Goal: Transaction & Acquisition: Book appointment/travel/reservation

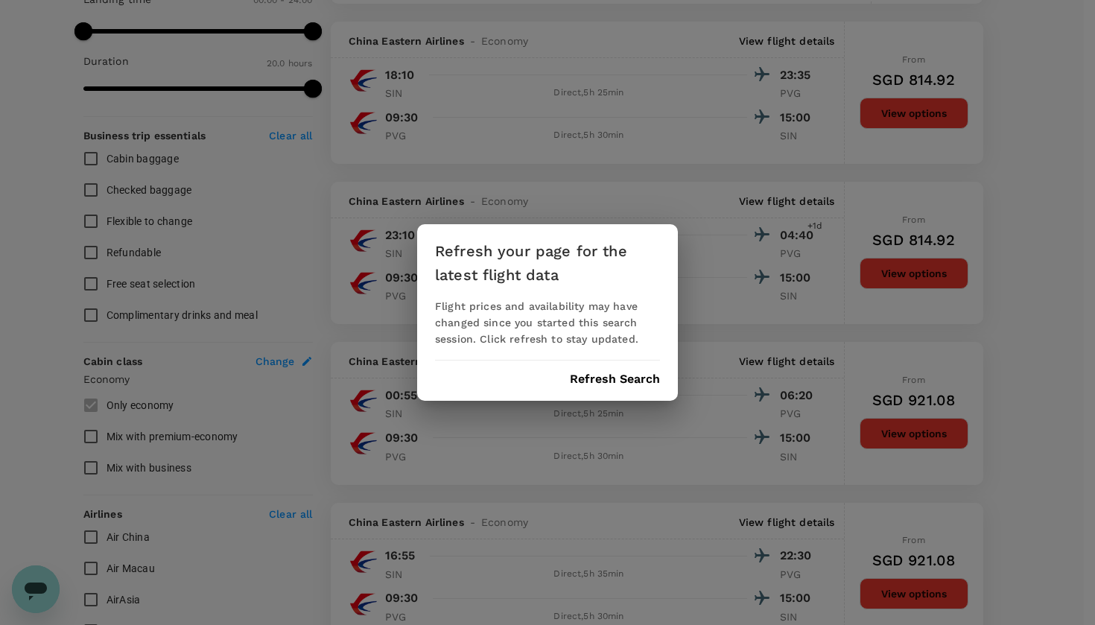
scroll to position [1, 0]
click at [634, 383] on button "Refresh Search" at bounding box center [615, 378] width 90 height 13
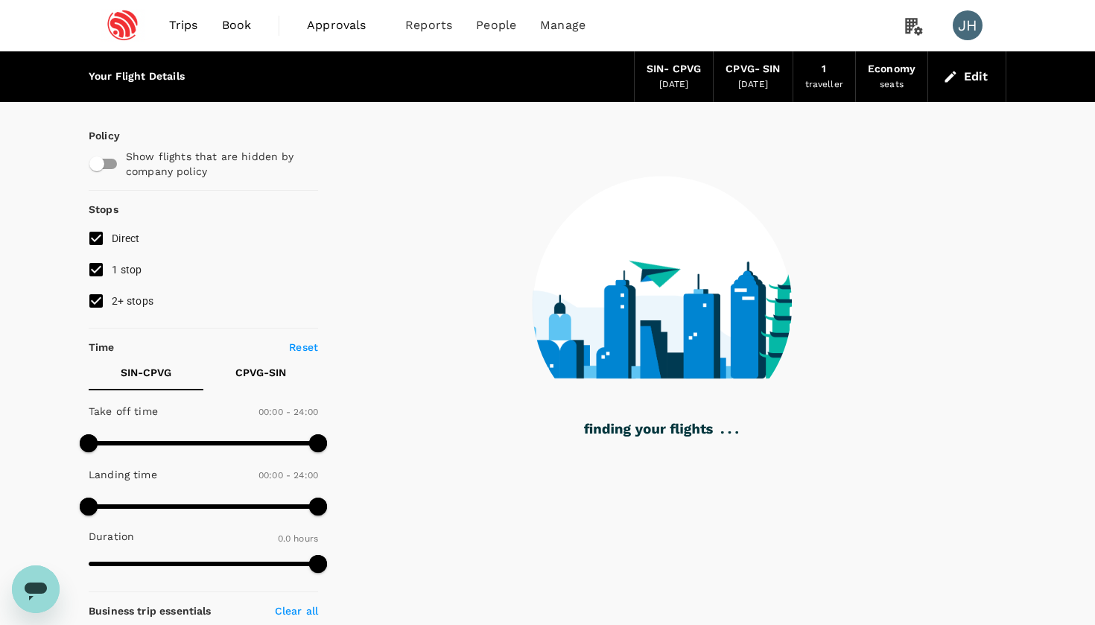
click at [667, 73] on div "SIN - CPVG" at bounding box center [674, 69] width 54 height 16
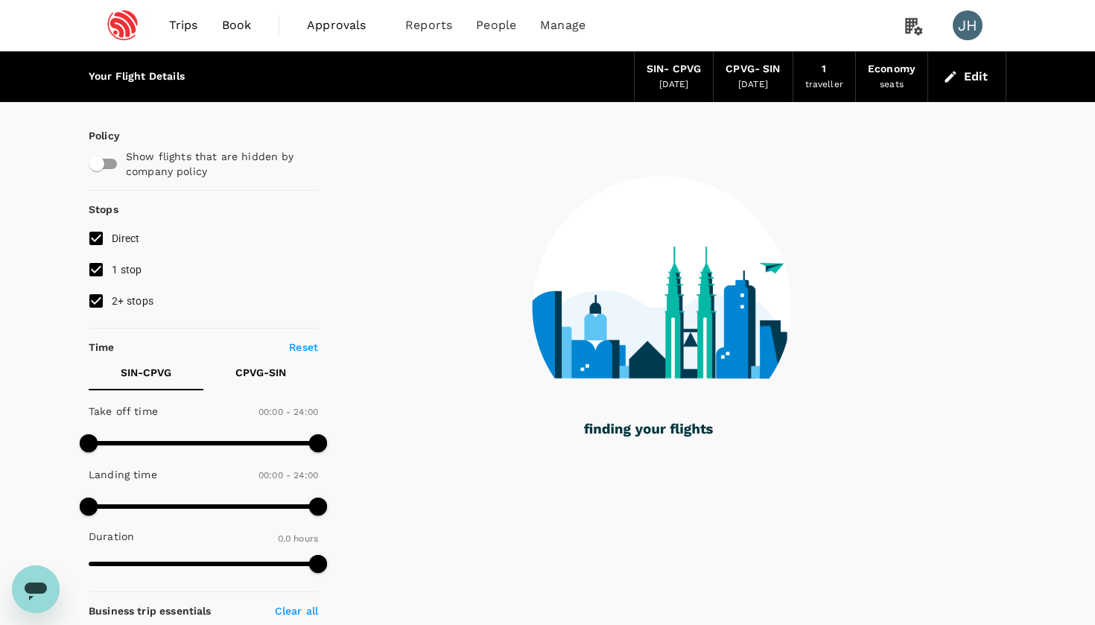
click at [673, 84] on div "17 Aug 2025" at bounding box center [674, 84] width 30 height 15
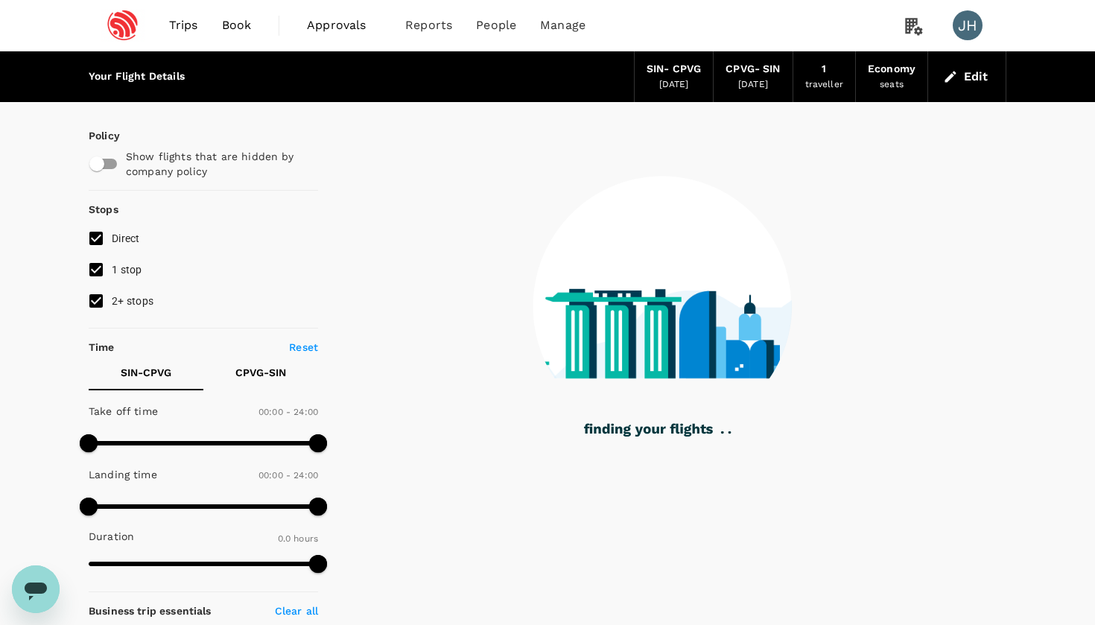
click at [673, 84] on div "17 Aug 2025" at bounding box center [674, 84] width 30 height 15
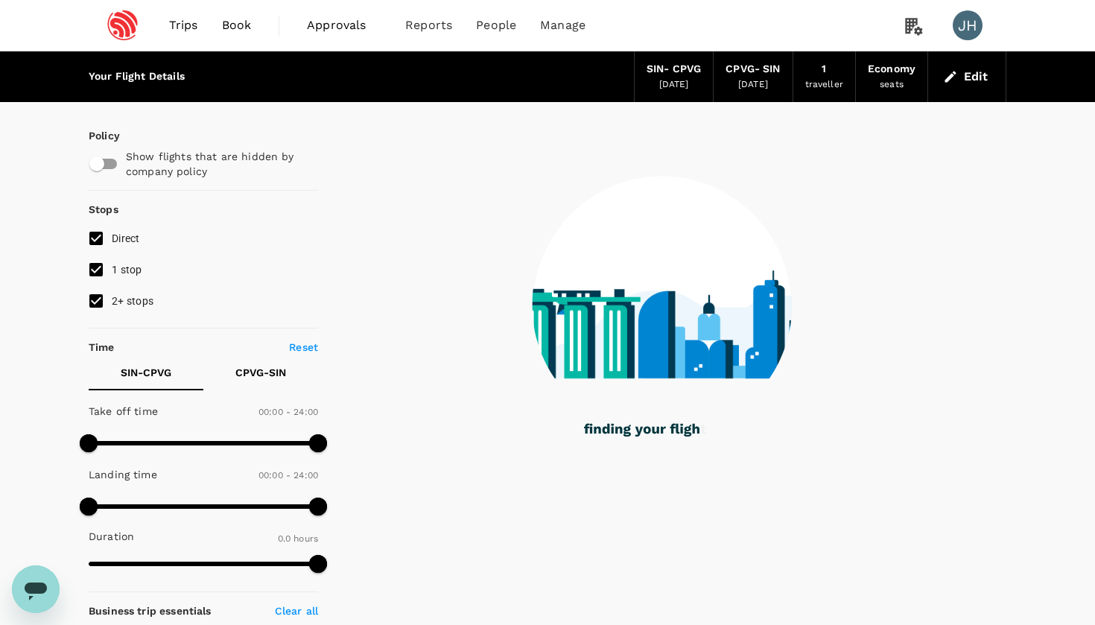
click at [973, 80] on button "Edit" at bounding box center [967, 77] width 54 height 24
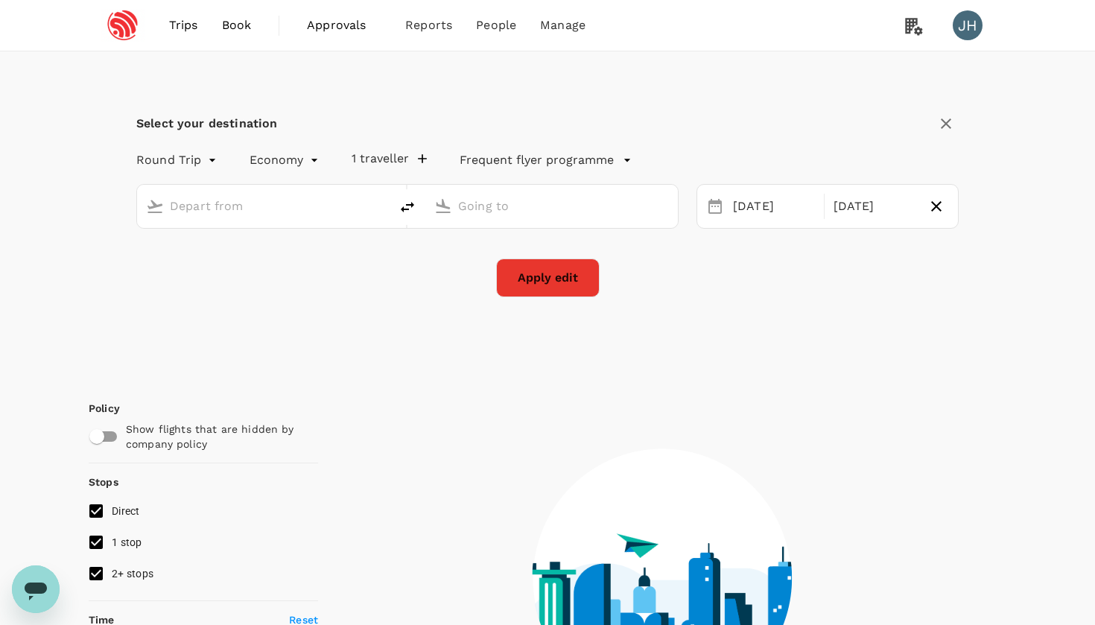
type input "Singapore Changi (SIN)"
type input "[GEOGRAPHIC_DATA], [GEOGRAPHIC_DATA] (any)"
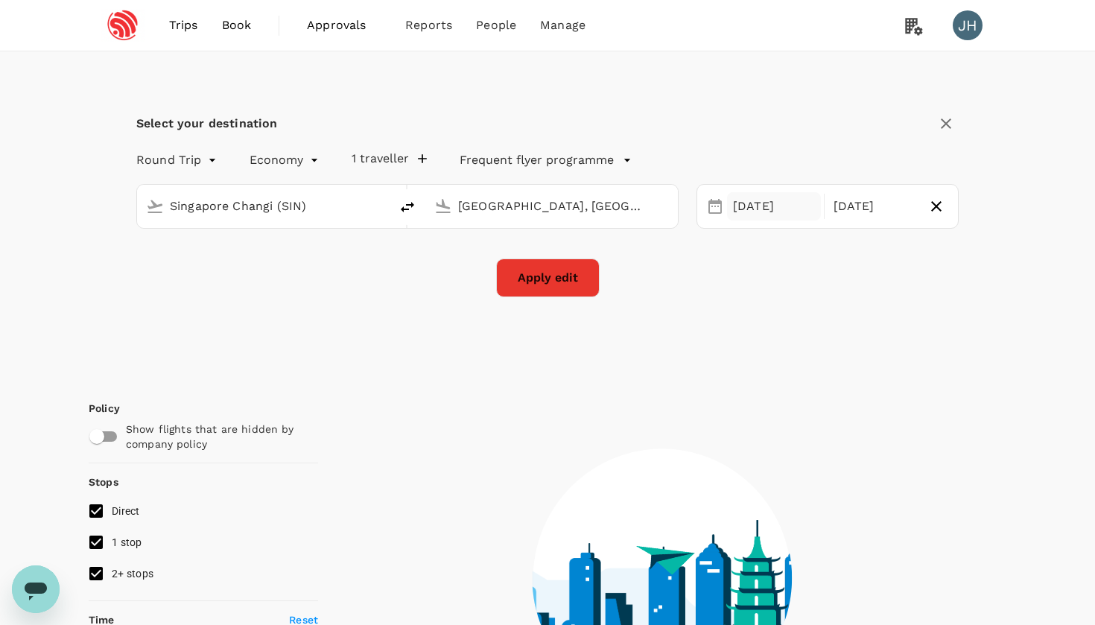
click at [753, 212] on div "17 Aug" at bounding box center [774, 206] width 94 height 29
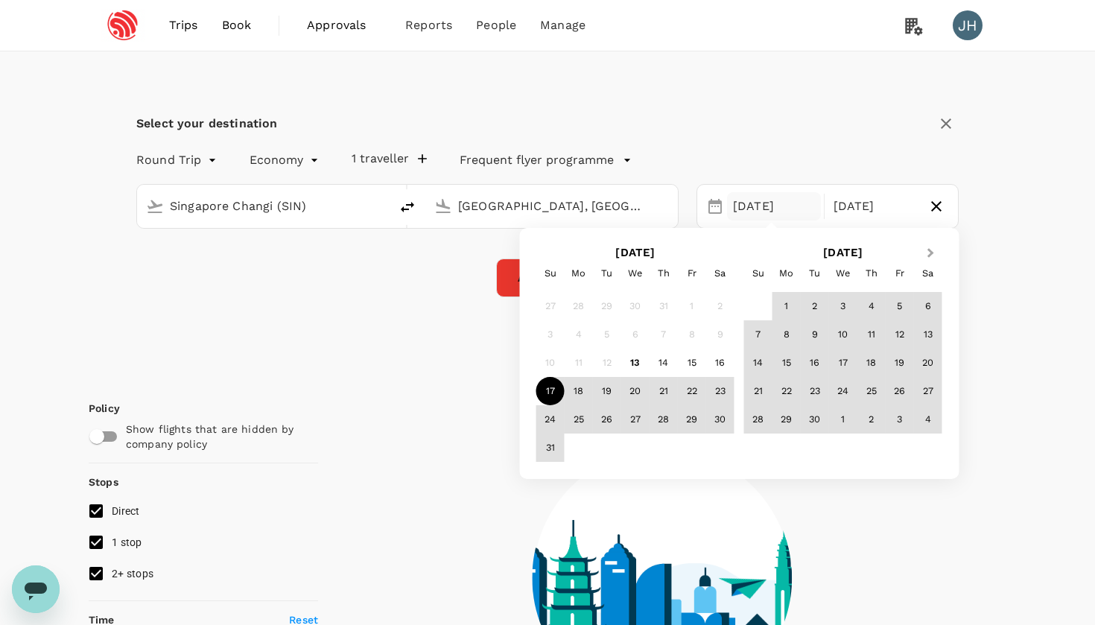
type input "1160"
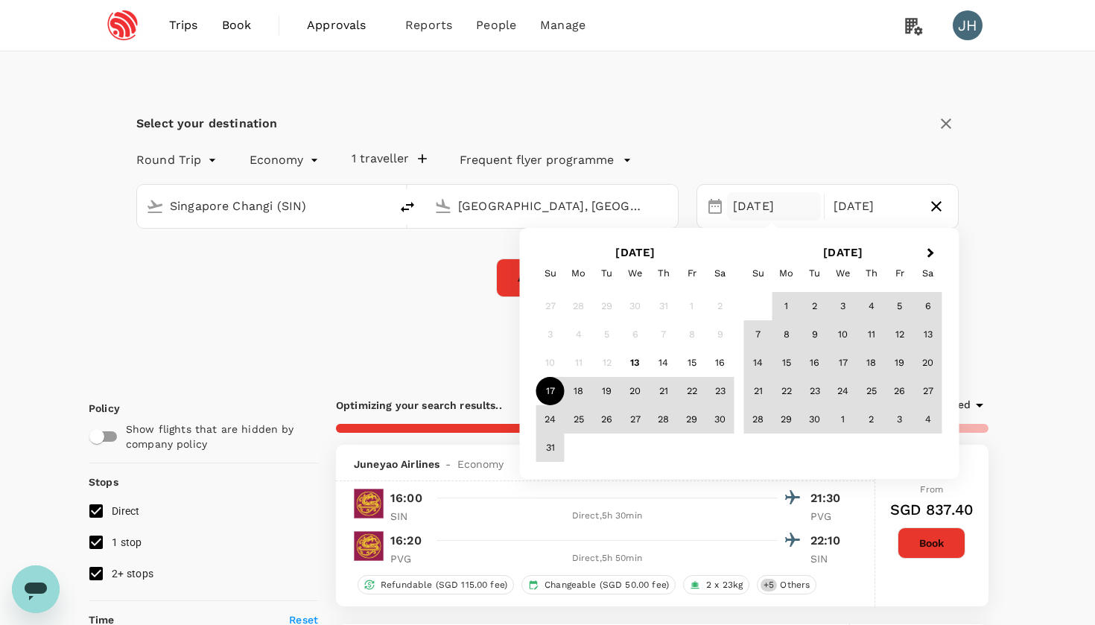
type input "SGD"
click at [930, 251] on span "Next Month" at bounding box center [930, 253] width 0 height 17
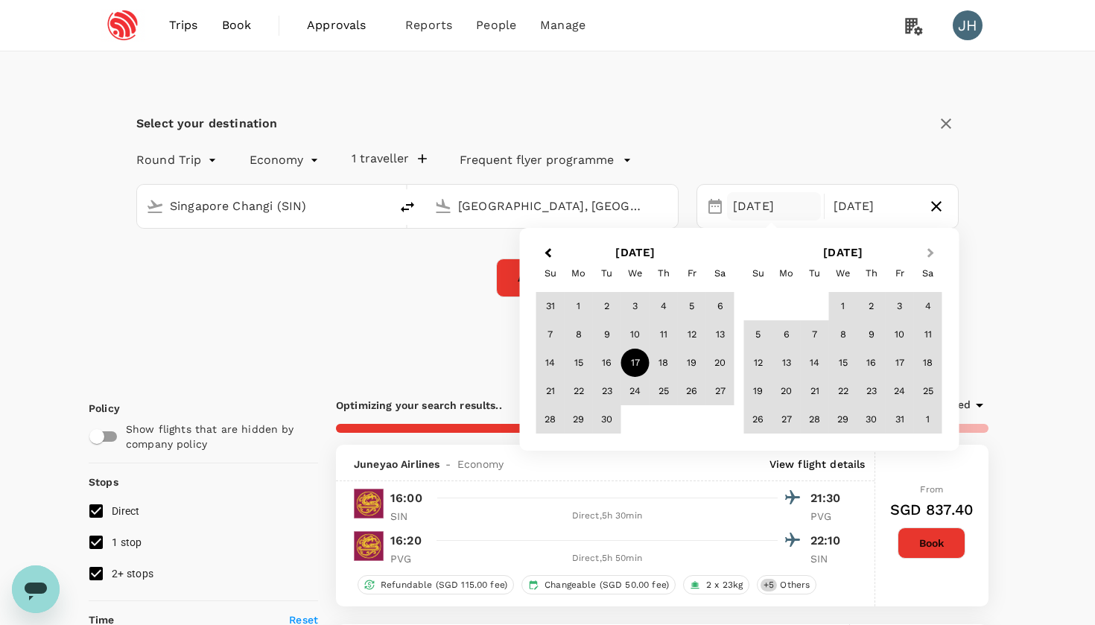
click at [930, 250] on span "Next Month" at bounding box center [930, 253] width 0 height 17
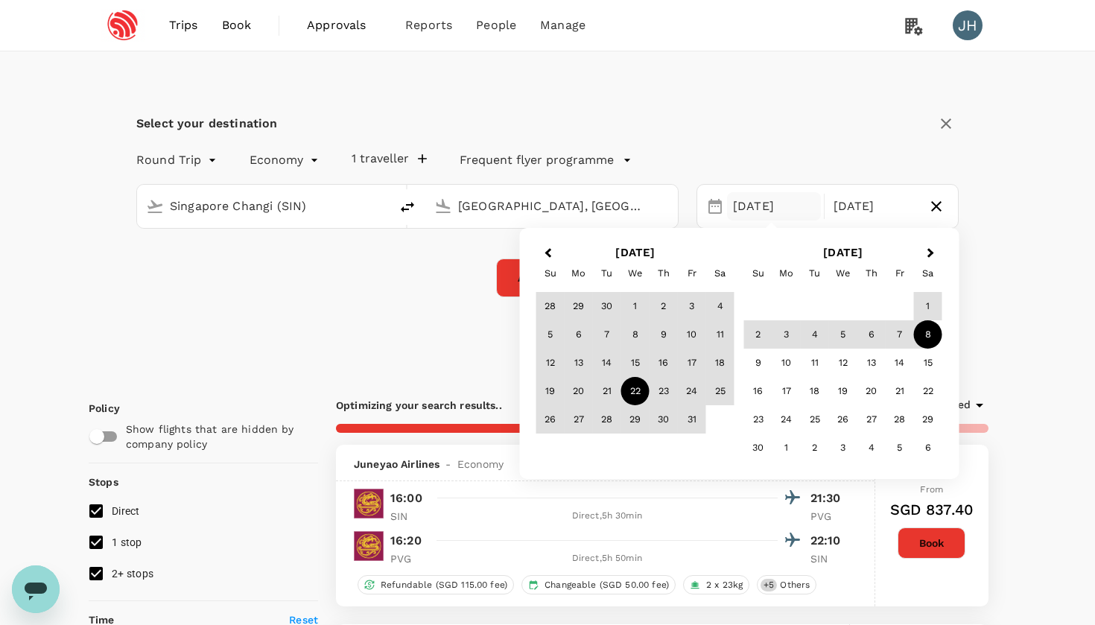
type input "1200"
click at [642, 382] on div "22" at bounding box center [635, 391] width 28 height 28
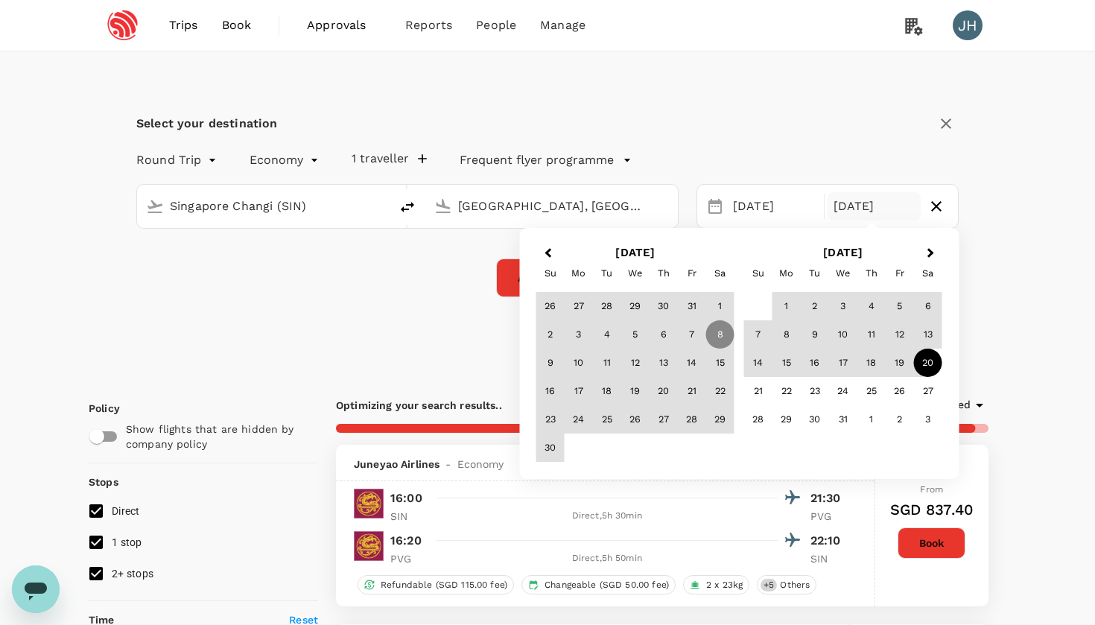
click at [921, 362] on div "20" at bounding box center [928, 363] width 28 height 28
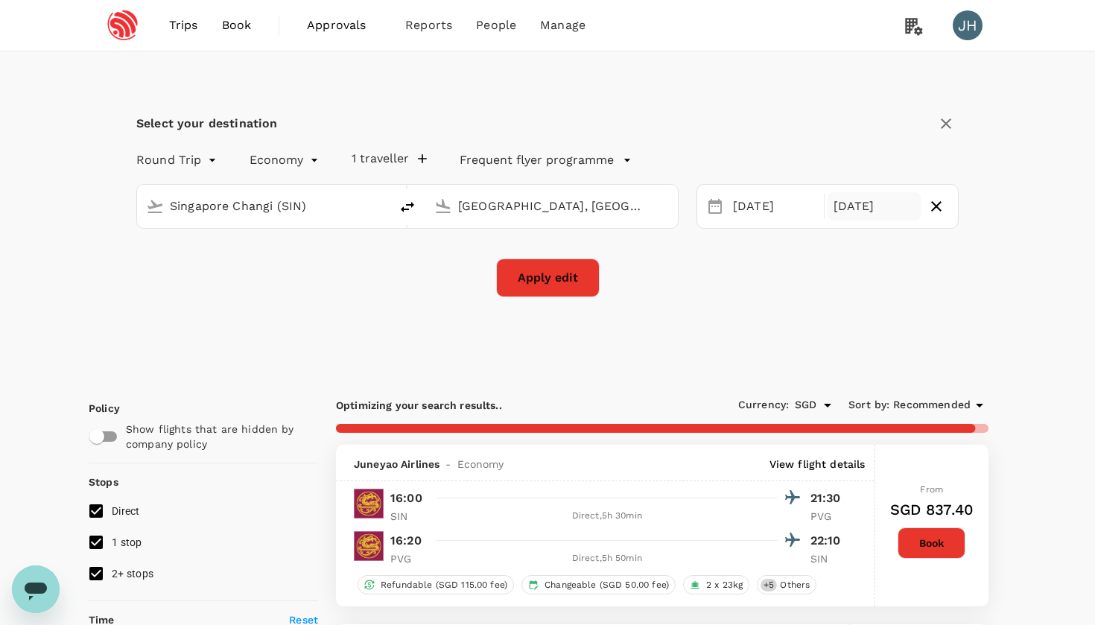
click at [848, 200] on div "20 Dec" at bounding box center [875, 206] width 94 height 29
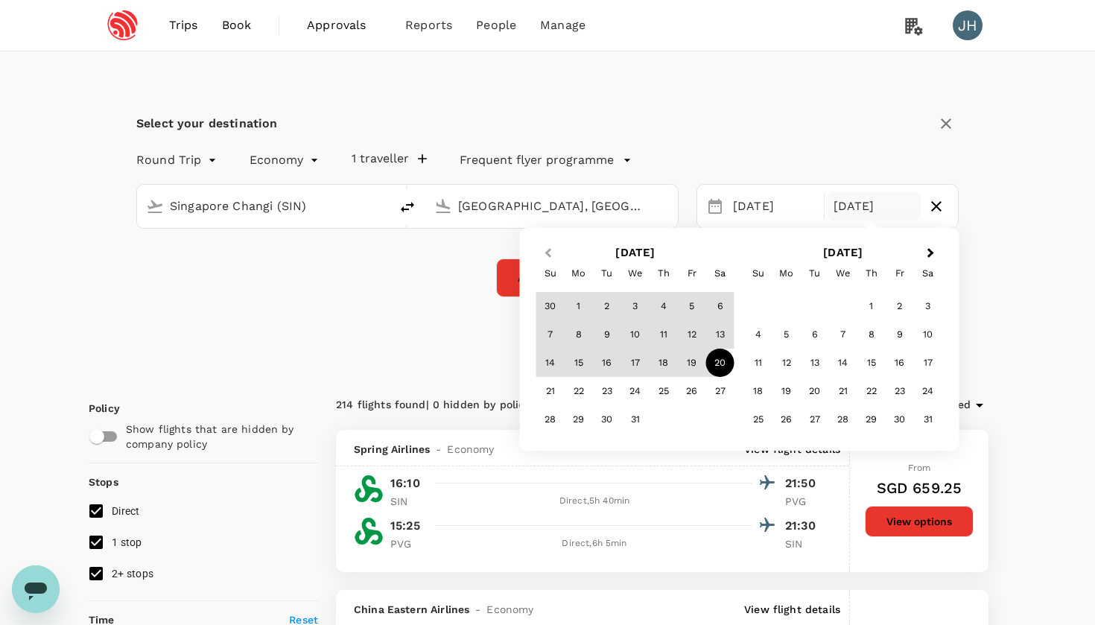
click at [548, 251] on span "Previous Month" at bounding box center [548, 253] width 0 height 17
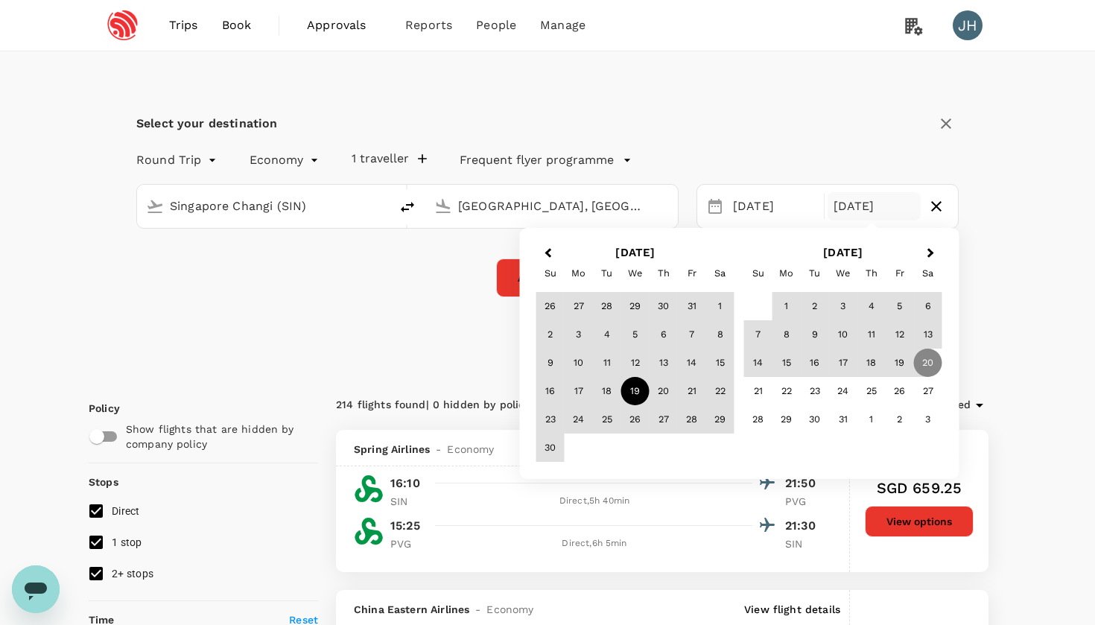
click at [641, 386] on div "19" at bounding box center [635, 391] width 28 height 28
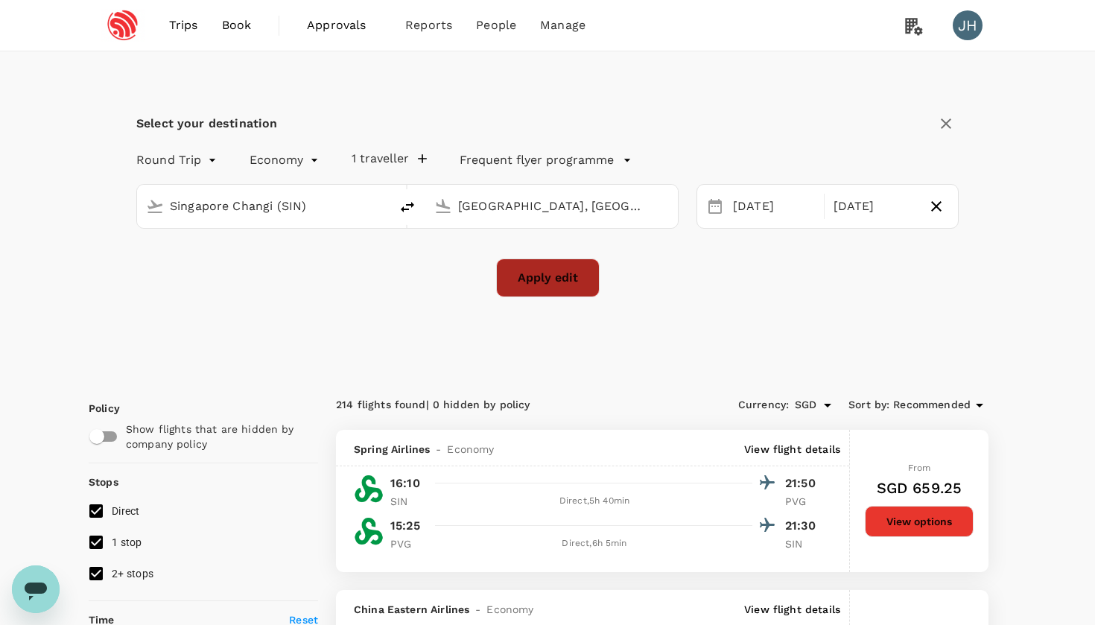
click at [566, 268] on button "Apply edit" at bounding box center [548, 277] width 104 height 39
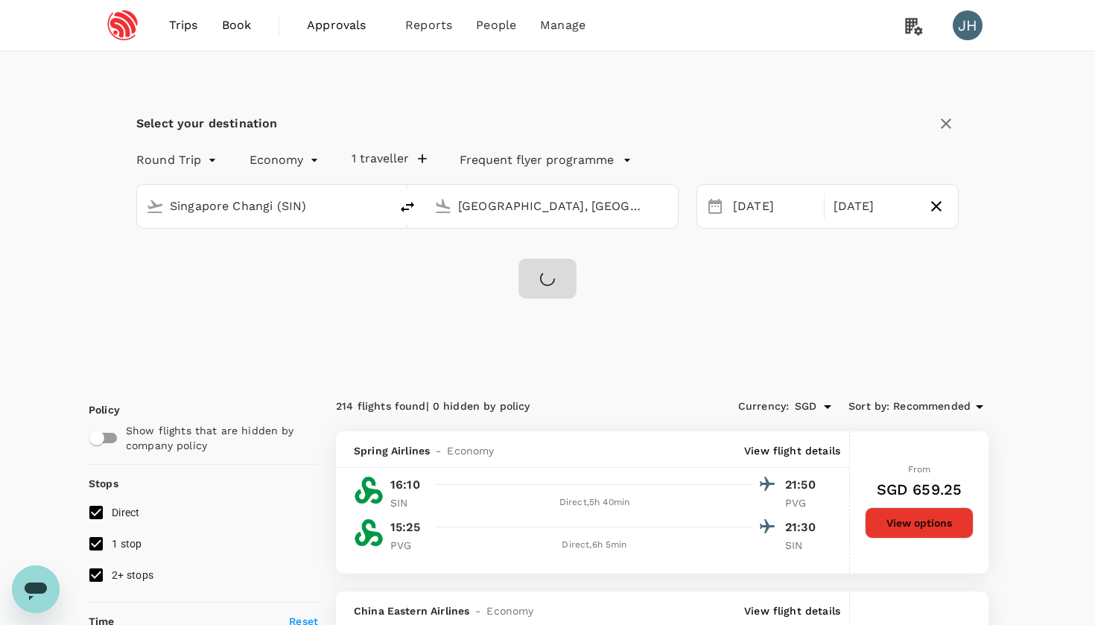
checkbox input "false"
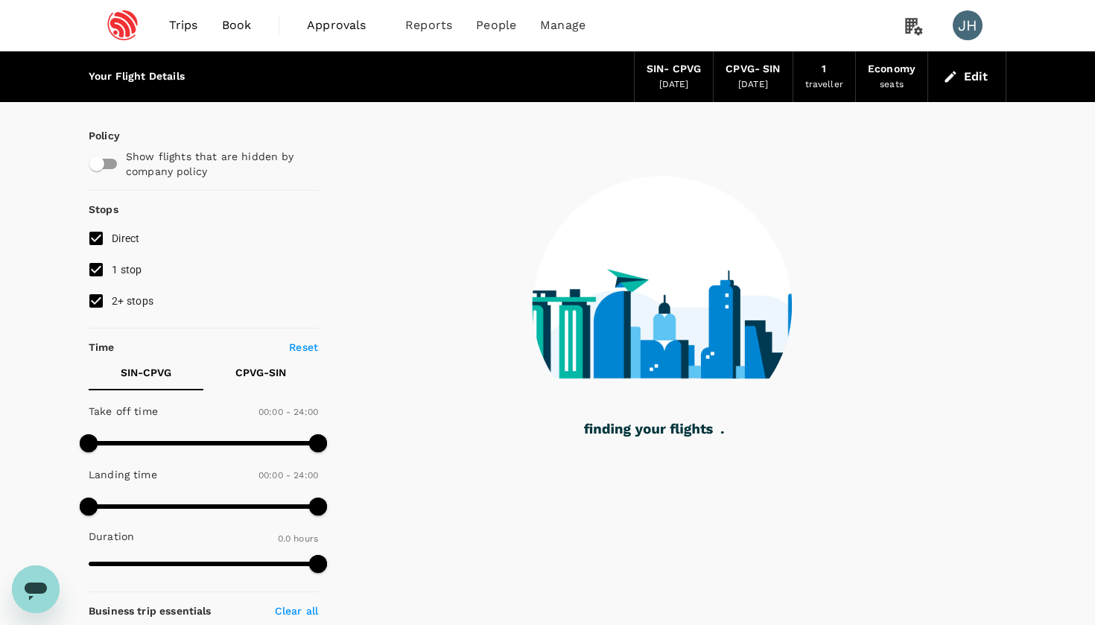
type input "1185"
checkbox input "true"
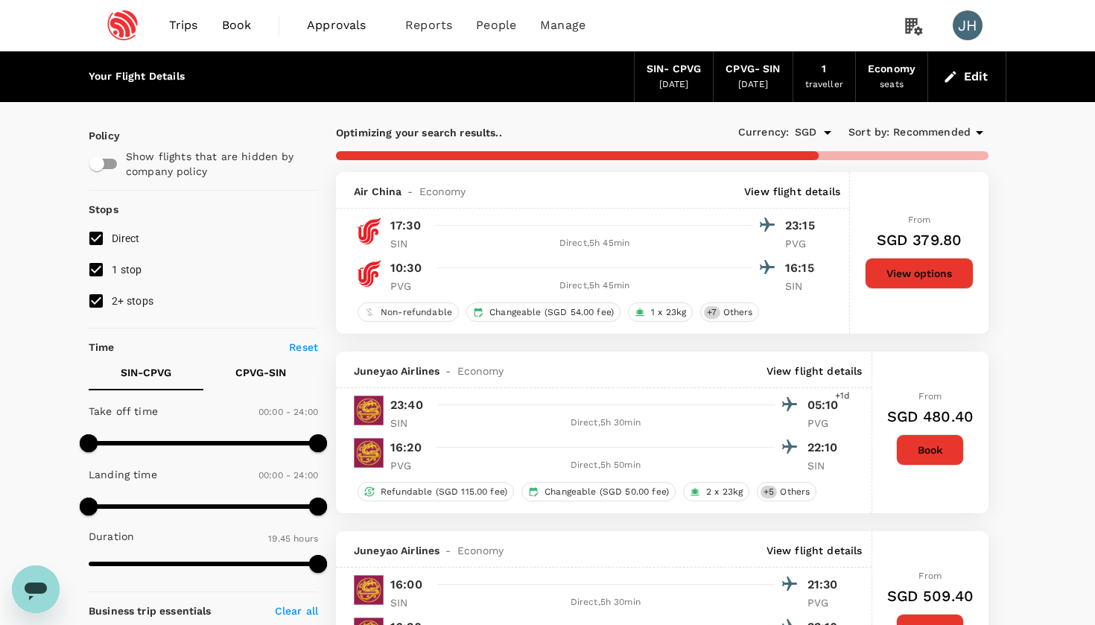
type input "1200"
click at [100, 301] on input "2+ stops" at bounding box center [95, 300] width 31 height 31
checkbox input "false"
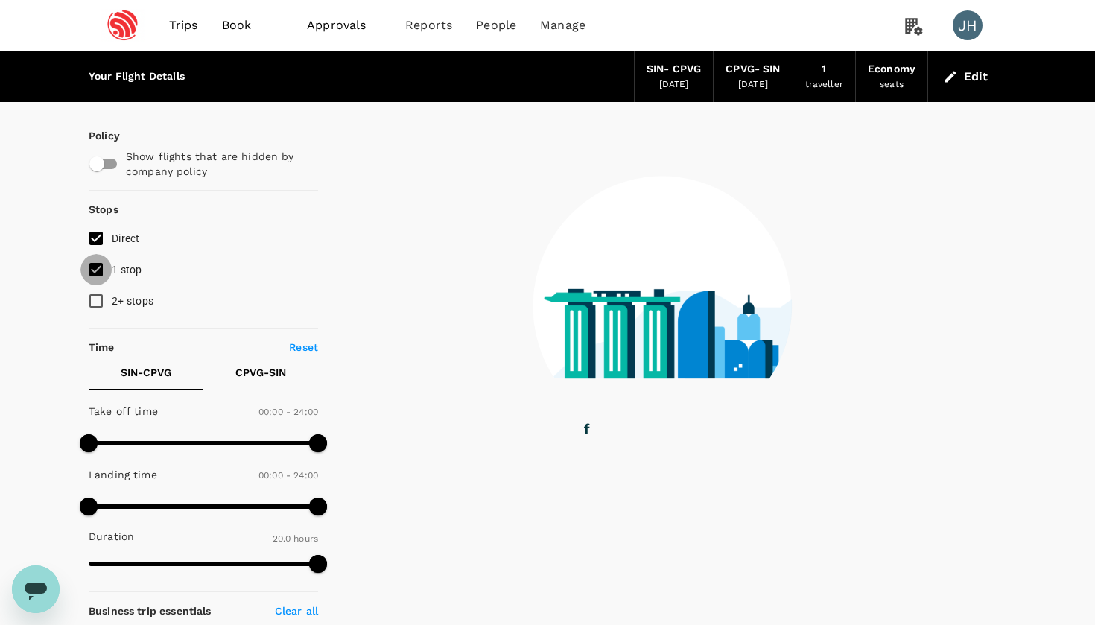
click at [98, 267] on input "1 stop" at bounding box center [95, 269] width 31 height 31
checkbox input "false"
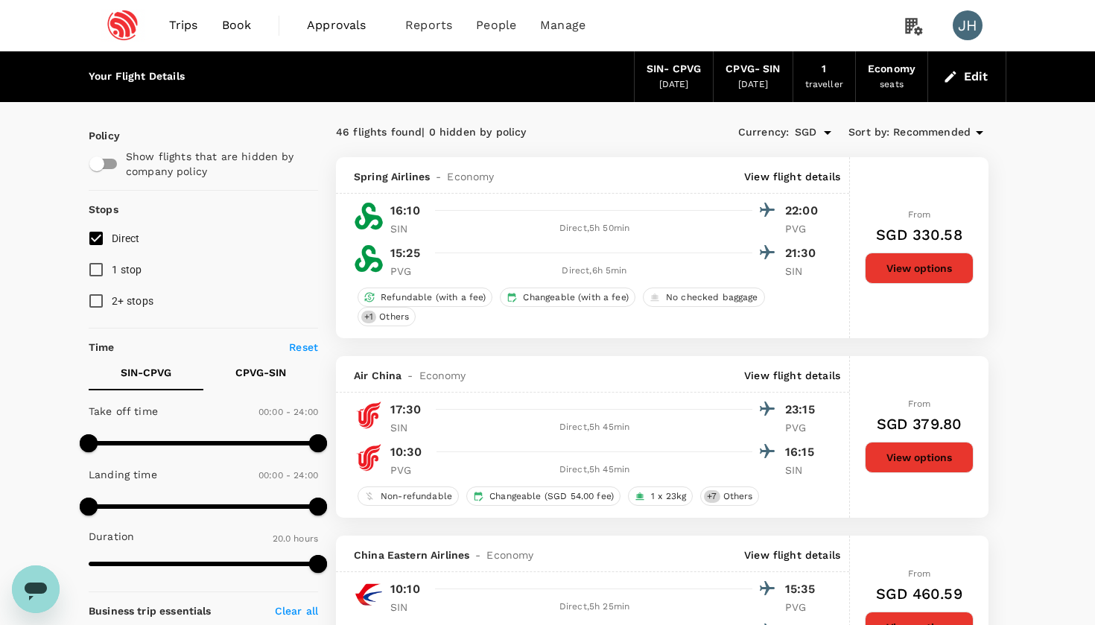
click at [973, 69] on button "Edit" at bounding box center [967, 77] width 54 height 24
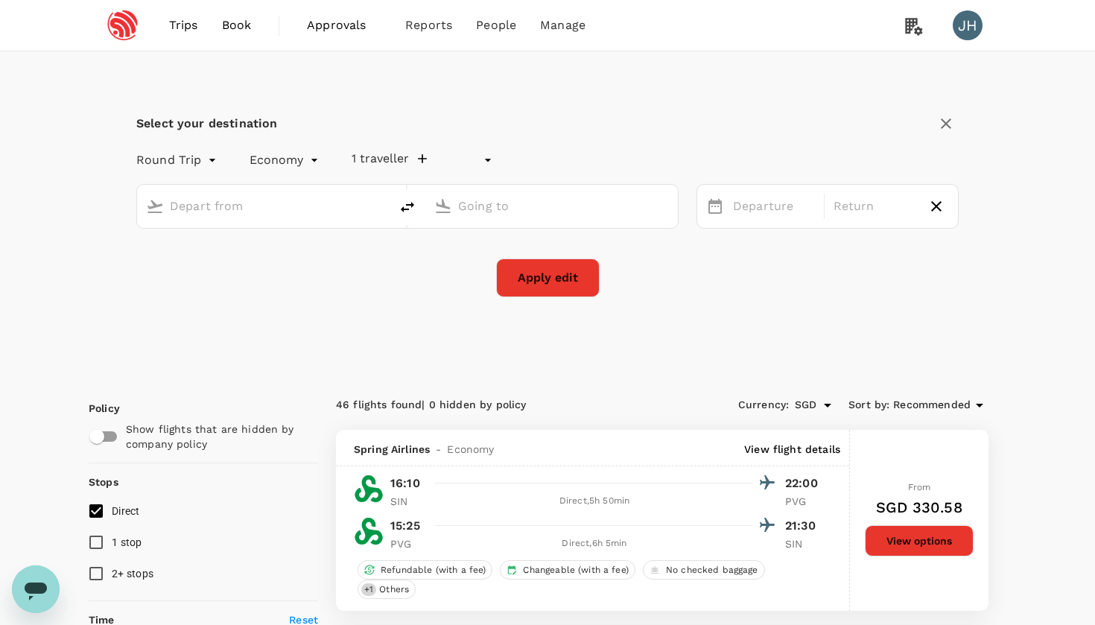
type input "undefined, undefined (any)"
type input "Singapore Changi (SIN)"
type input "[GEOGRAPHIC_DATA], [GEOGRAPHIC_DATA] (any)"
type input "Singapore Changi (SIN)"
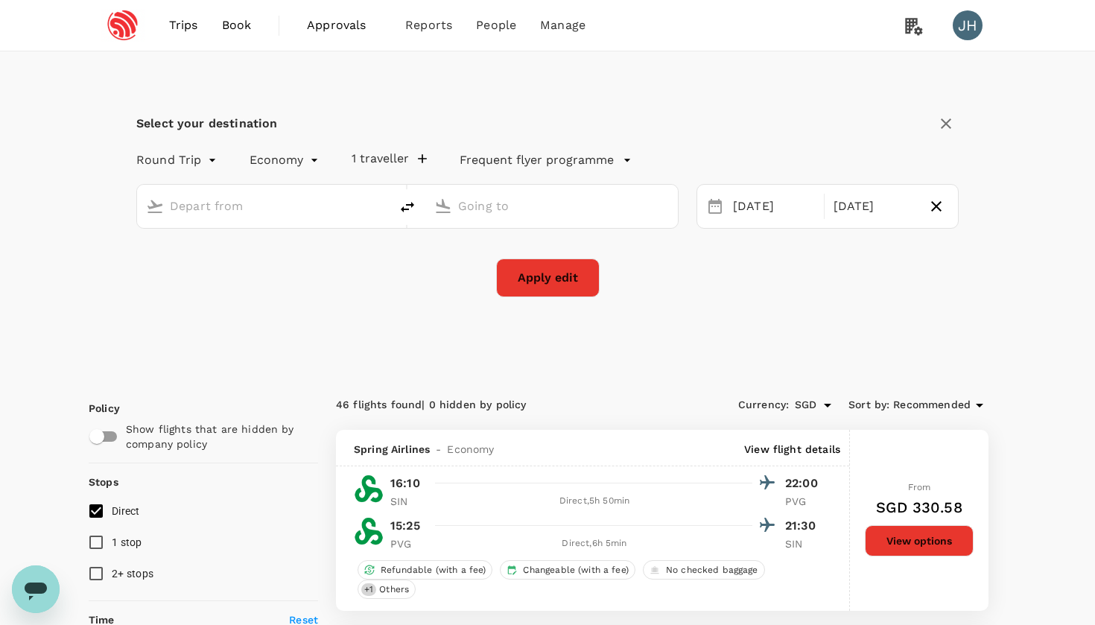
type input "[GEOGRAPHIC_DATA], [GEOGRAPHIC_DATA] (any)"
click at [877, 210] on div "19 Nov" at bounding box center [875, 206] width 94 height 29
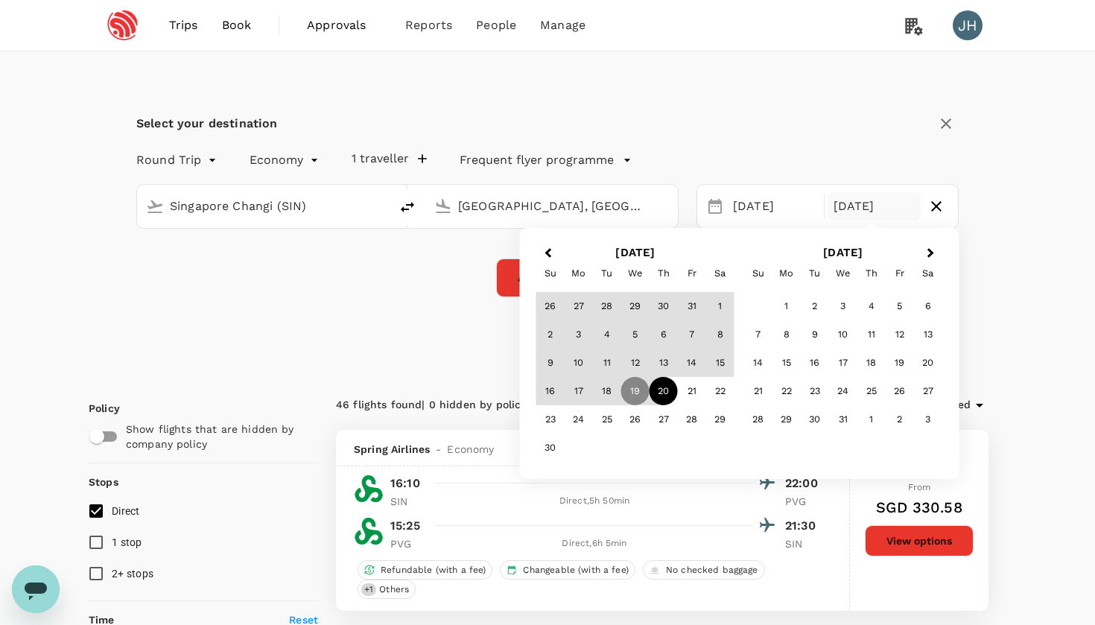
click at [661, 399] on div "20" at bounding box center [664, 391] width 28 height 28
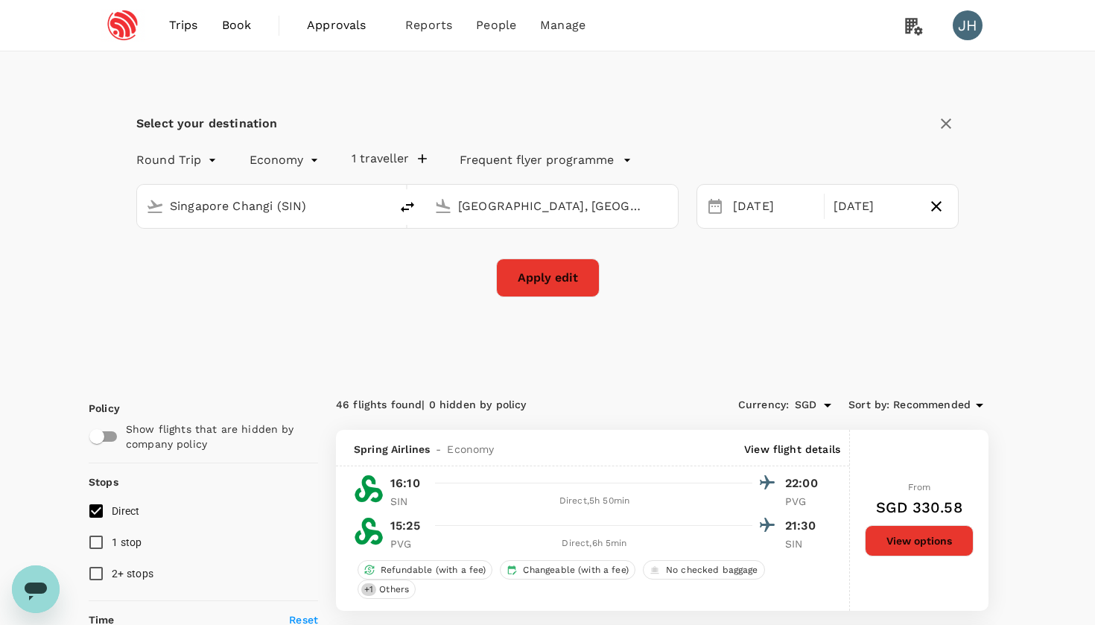
click at [517, 282] on button "Apply edit" at bounding box center [548, 277] width 104 height 39
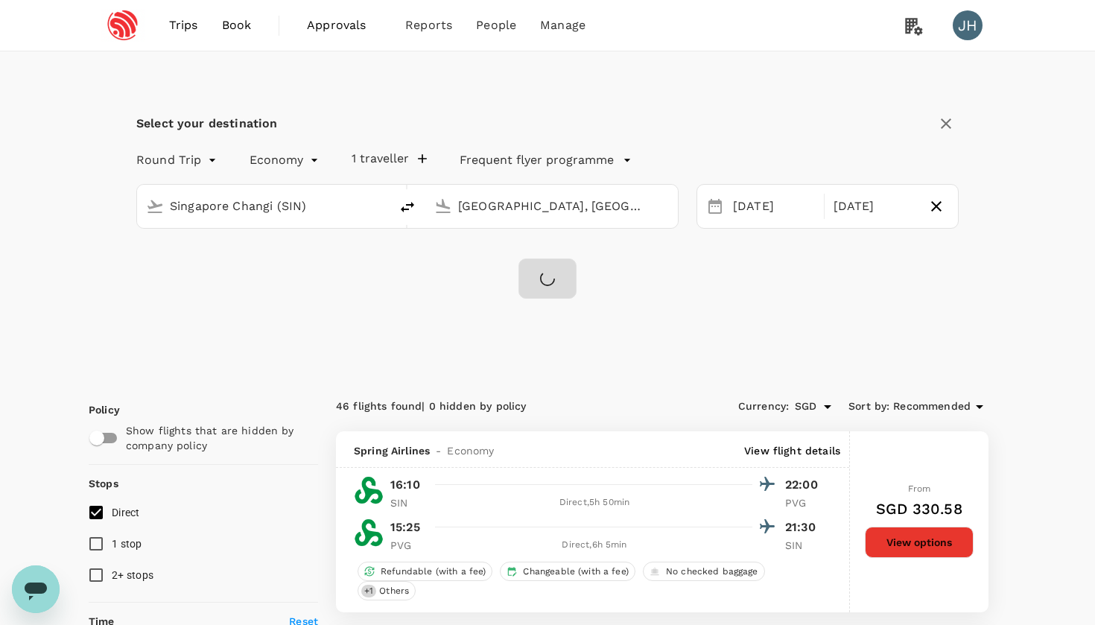
checkbox input "false"
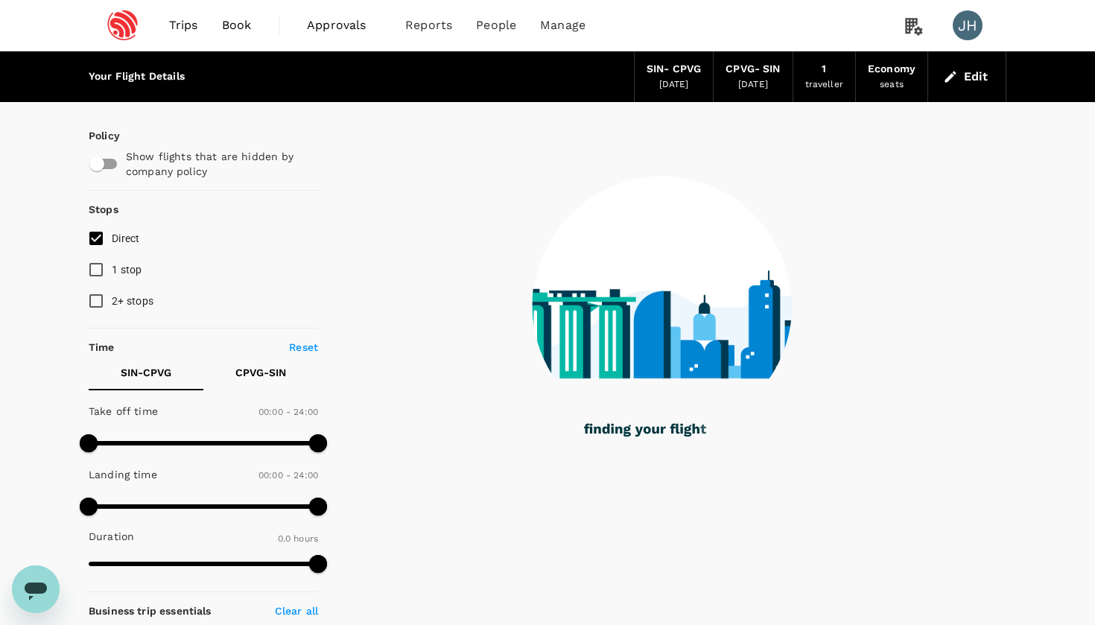
click at [104, 265] on input "1 stop" at bounding box center [95, 269] width 31 height 31
checkbox input "true"
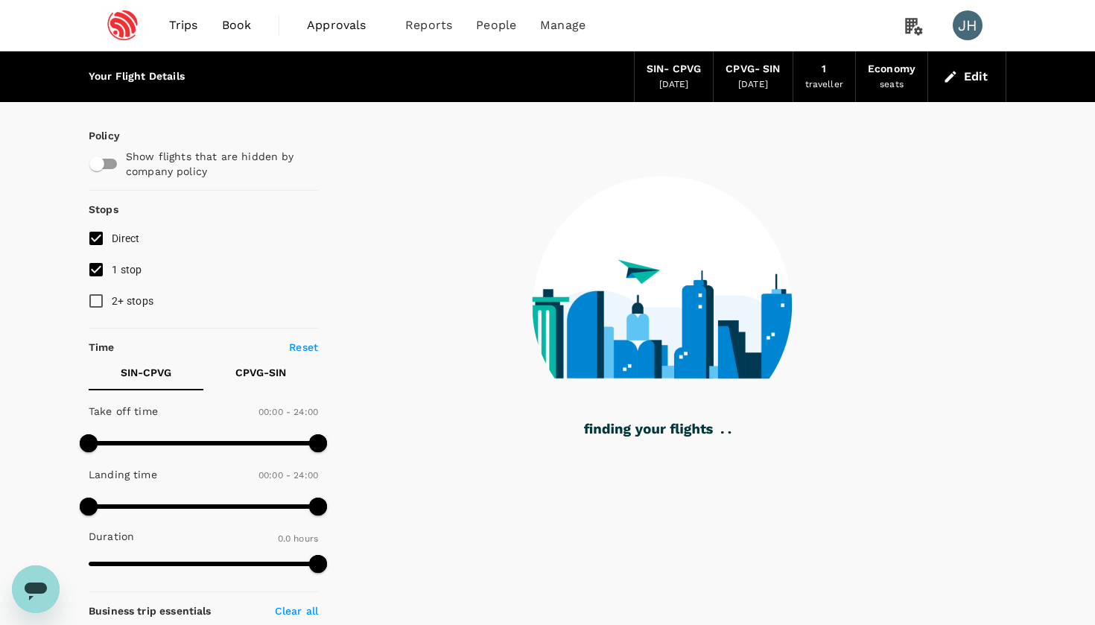
click at [103, 296] on input "2+ stops" at bounding box center [95, 300] width 31 height 31
checkbox input "true"
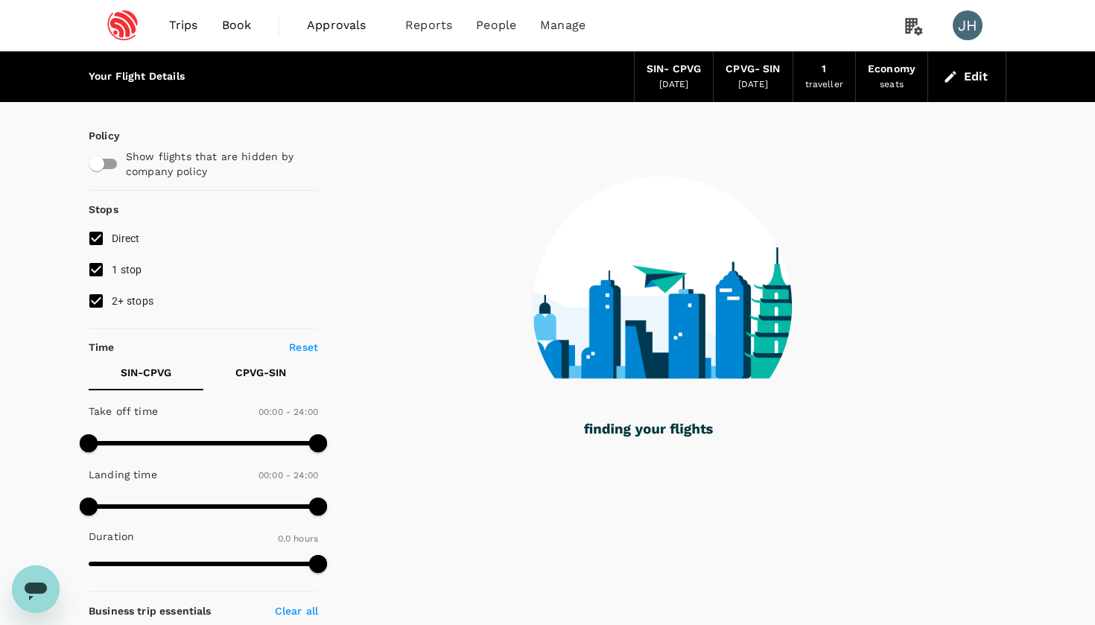
type input "1185"
checkbox input "true"
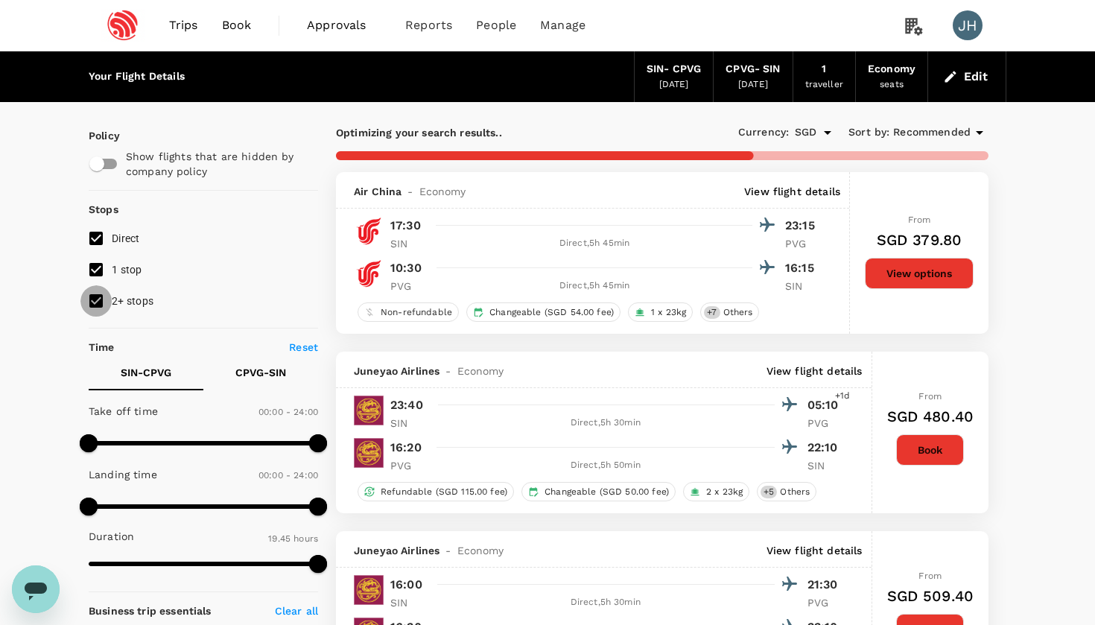
click at [100, 302] on input "2+ stops" at bounding box center [95, 300] width 31 height 31
checkbox input "false"
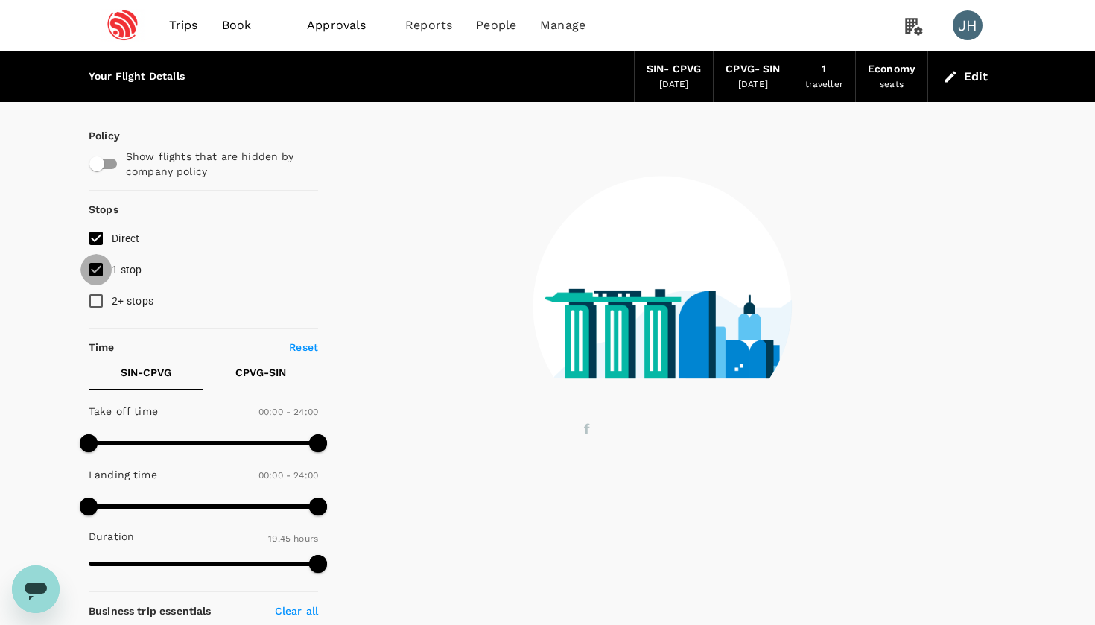
click at [96, 270] on input "1 stop" at bounding box center [95, 269] width 31 height 31
checkbox input "false"
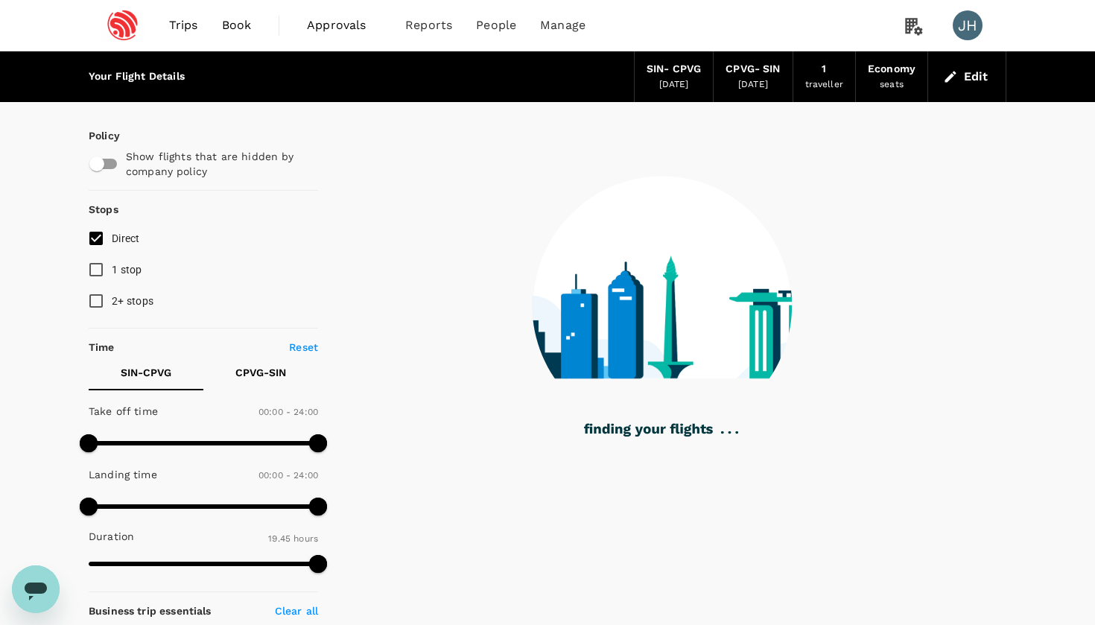
type input "1200"
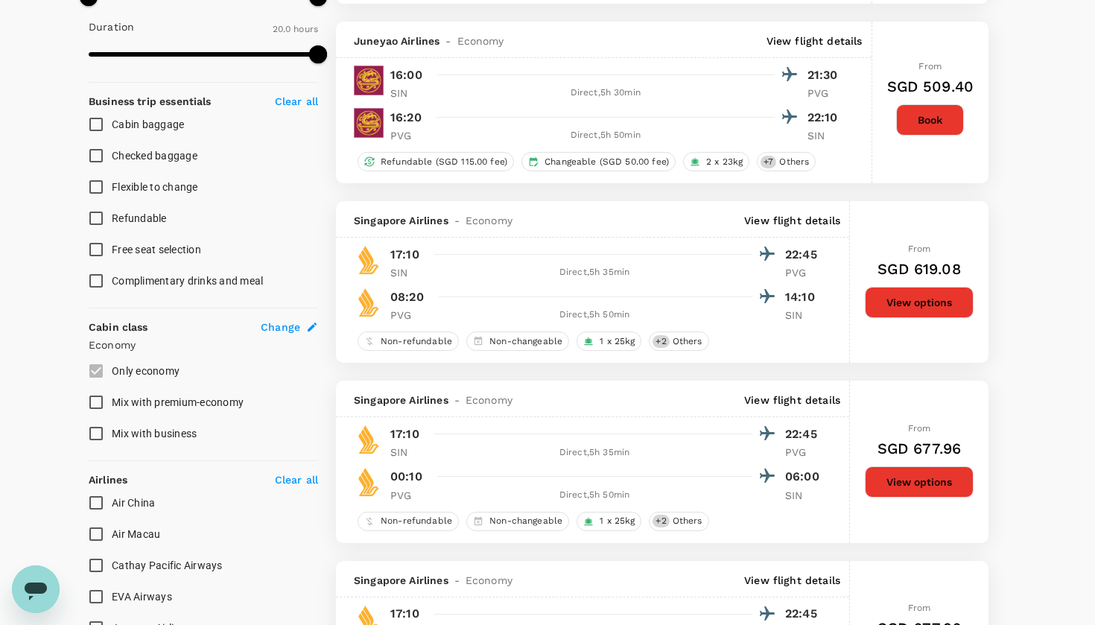
scroll to position [566, 0]
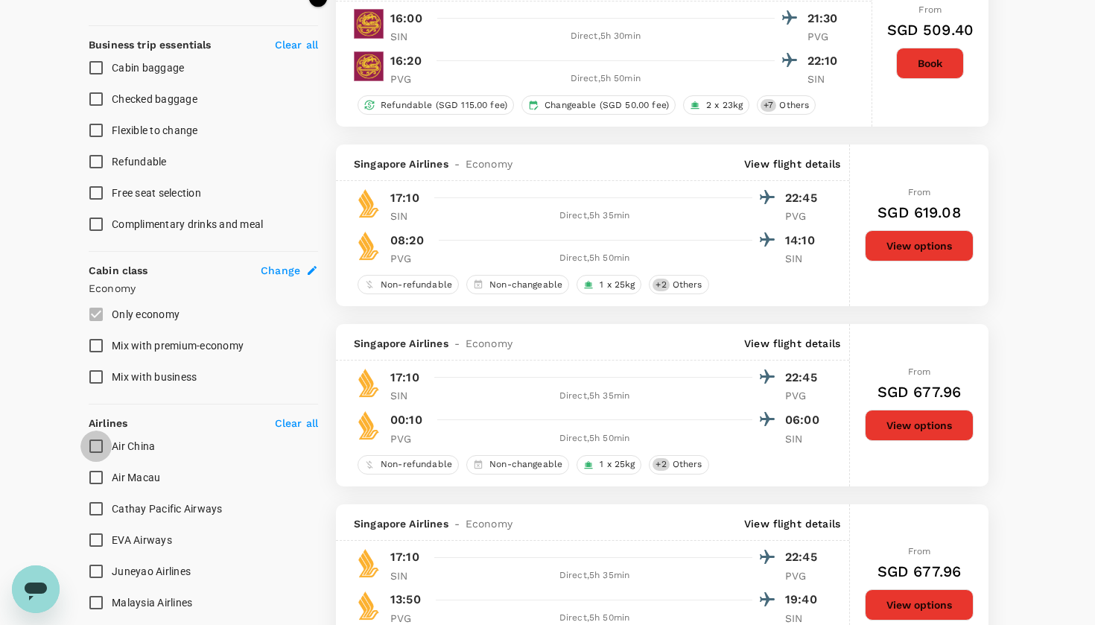
click at [95, 446] on input "Air China" at bounding box center [95, 446] width 31 height 31
checkbox input "true"
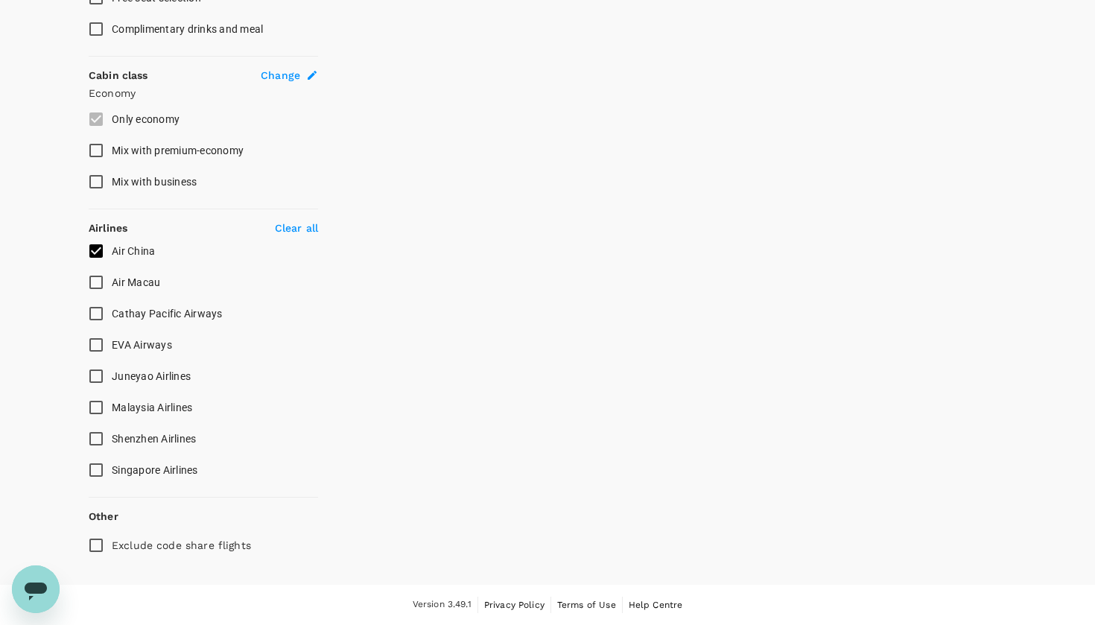
scroll to position [761, 0]
click at [99, 472] on input "Singapore Airlines" at bounding box center [95, 470] width 31 height 31
checkbox input "true"
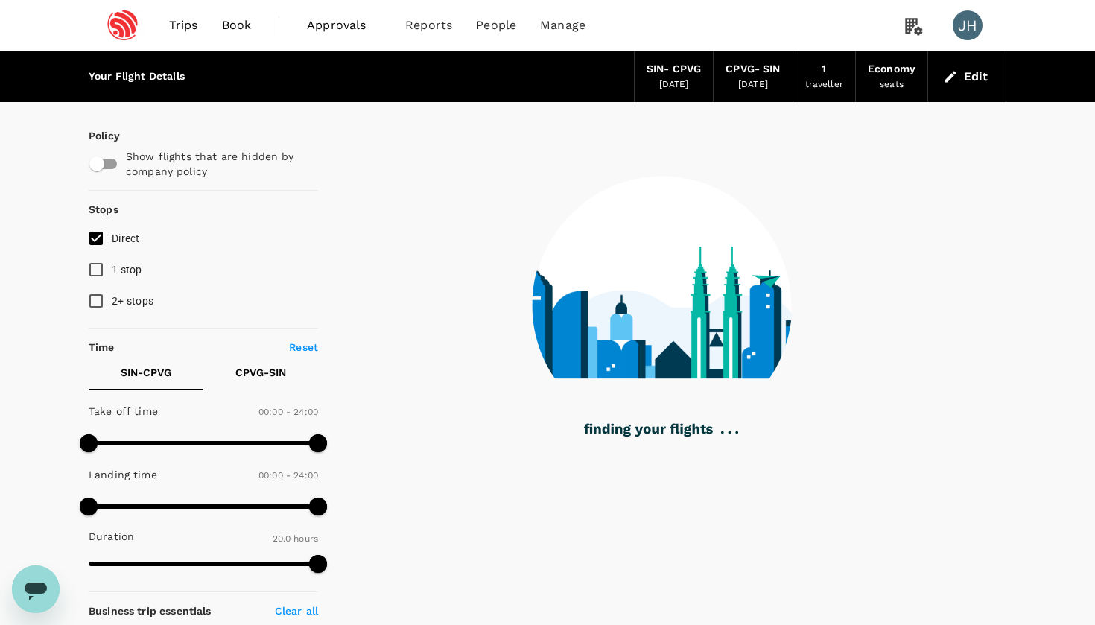
scroll to position [0, 0]
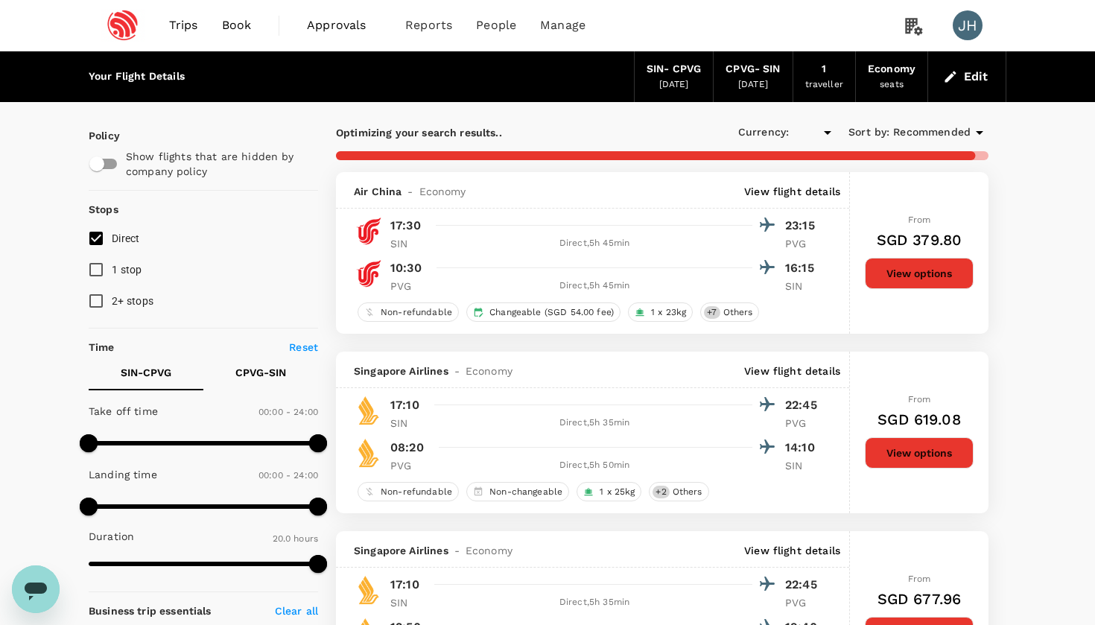
type input "SGD"
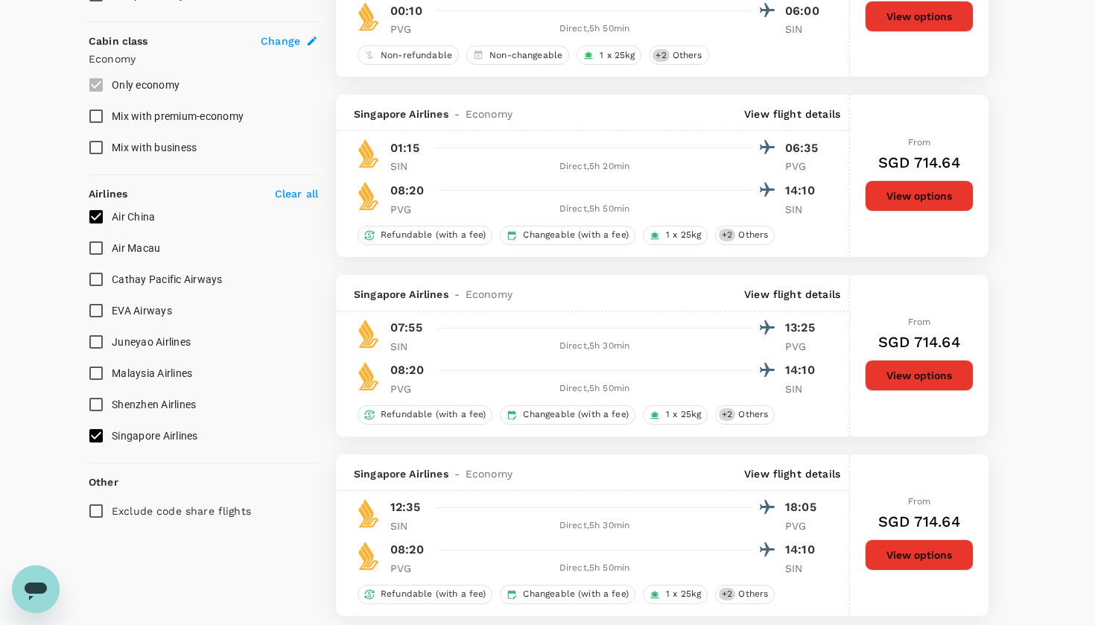
scroll to position [798, 0]
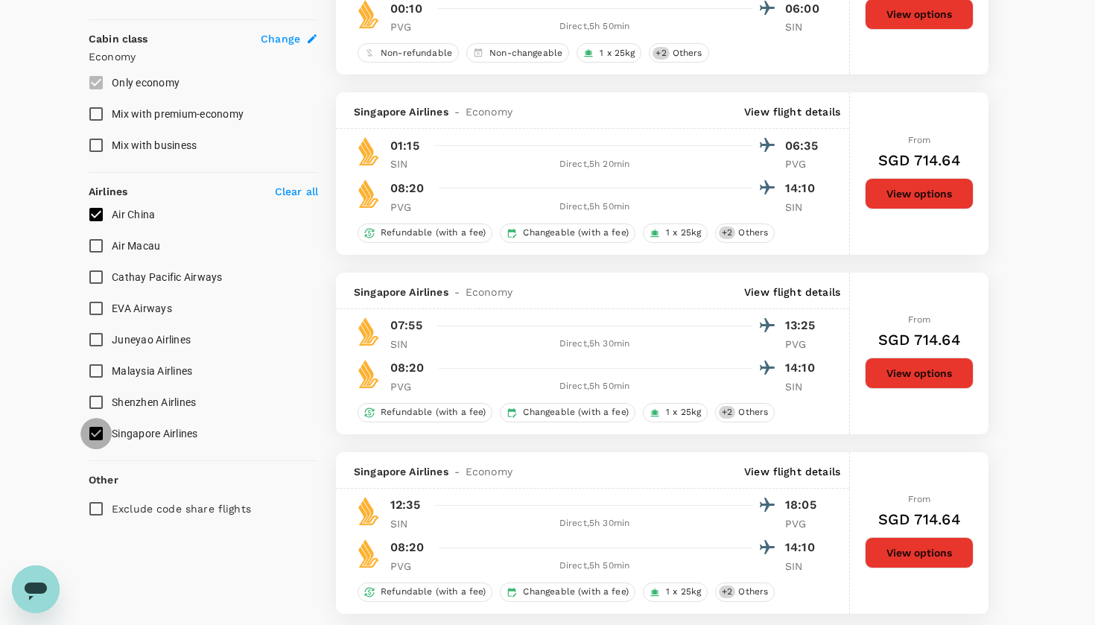
click at [97, 431] on input "Singapore Airlines" at bounding box center [95, 433] width 31 height 31
checkbox input "false"
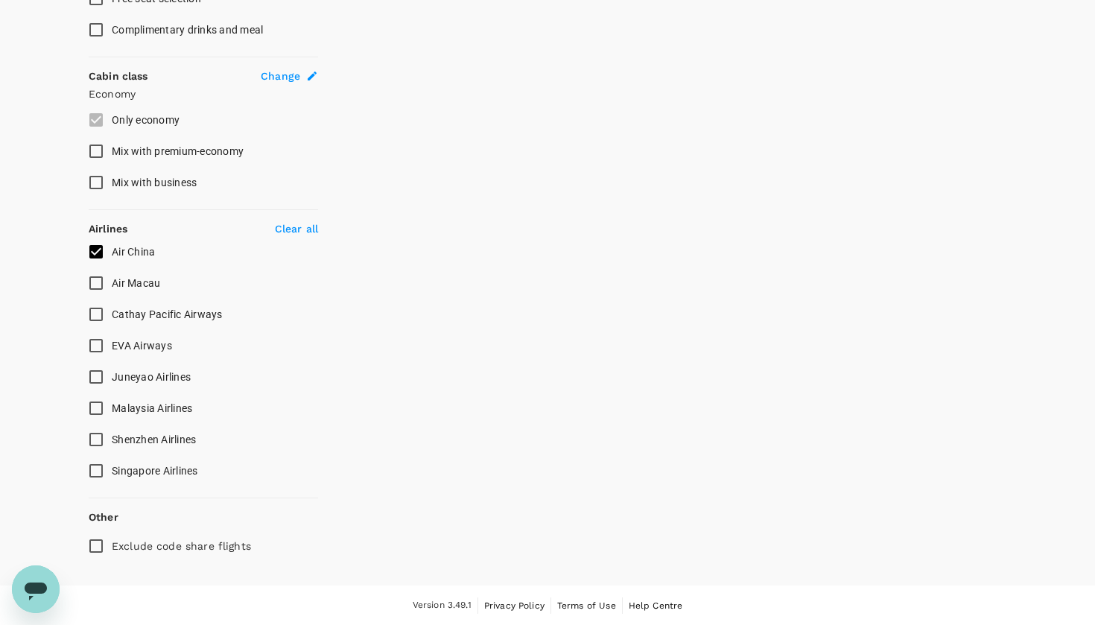
type input "1750"
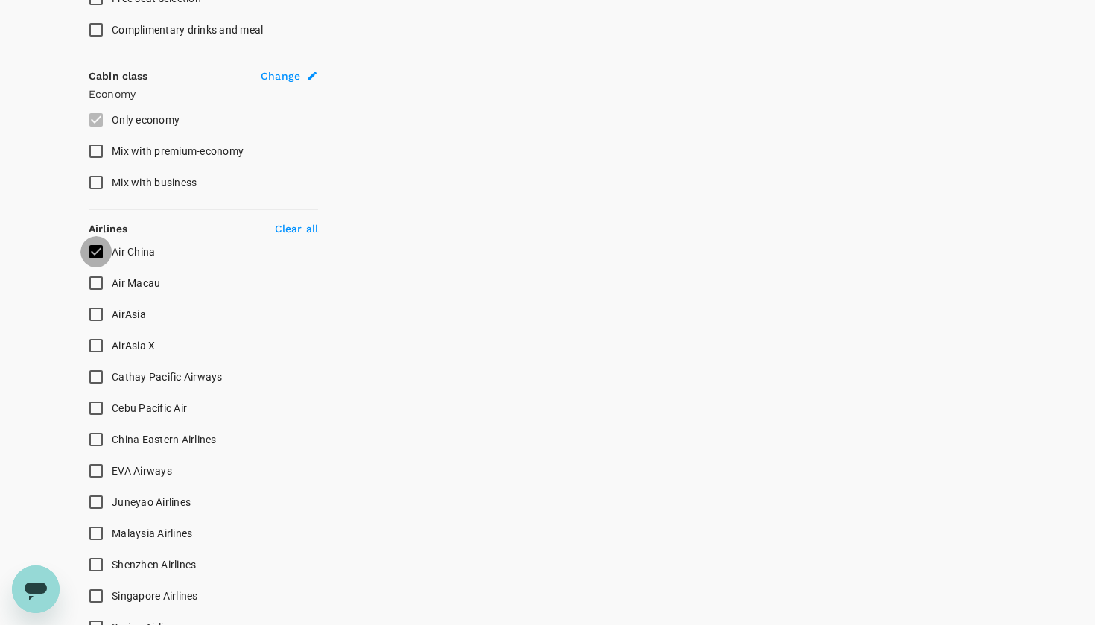
click at [102, 249] on input "Air China" at bounding box center [95, 251] width 31 height 31
checkbox input "false"
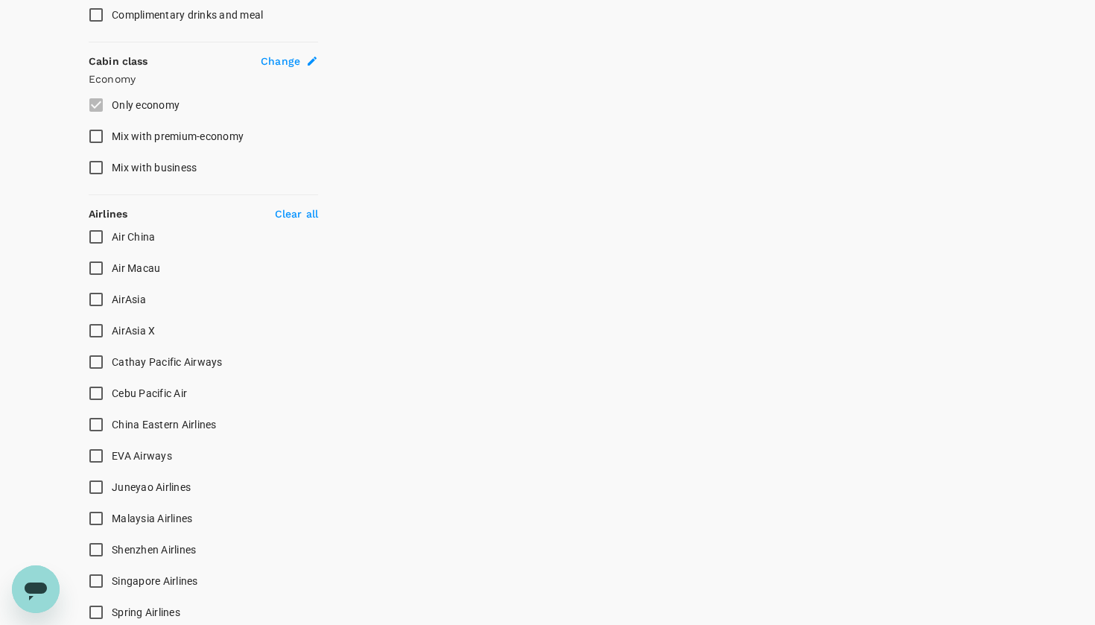
scroll to position [778, 0]
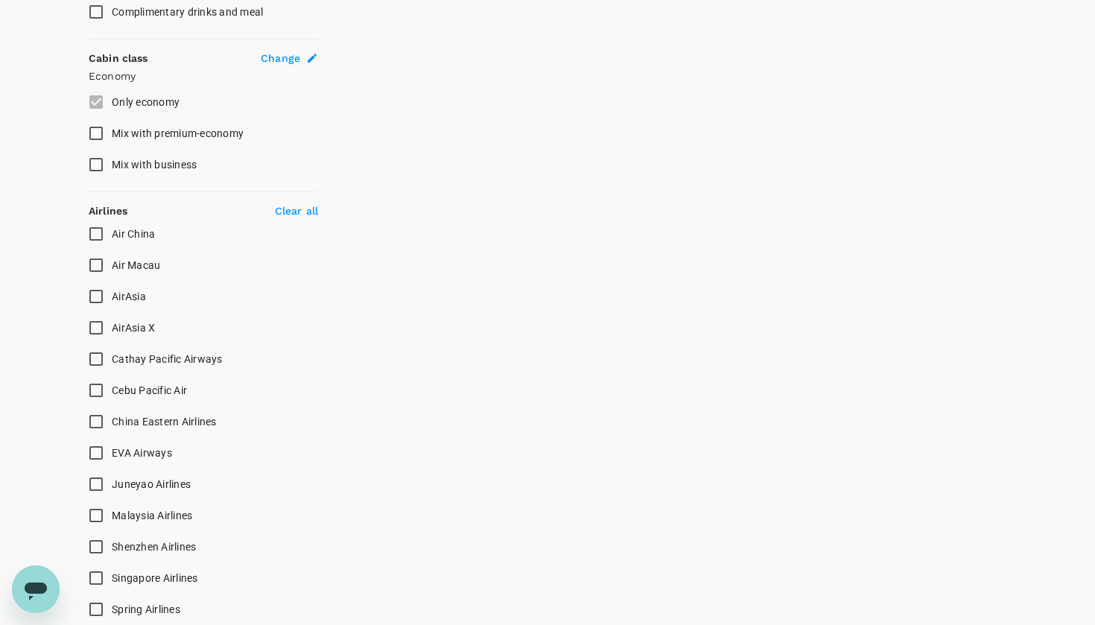
click at [94, 418] on input "China Eastern Airlines" at bounding box center [95, 421] width 31 height 31
checkbox input "true"
click at [94, 231] on input "Air China" at bounding box center [95, 233] width 31 height 31
checkbox input "true"
click at [100, 567] on input "Singapore Airlines" at bounding box center [95, 577] width 31 height 31
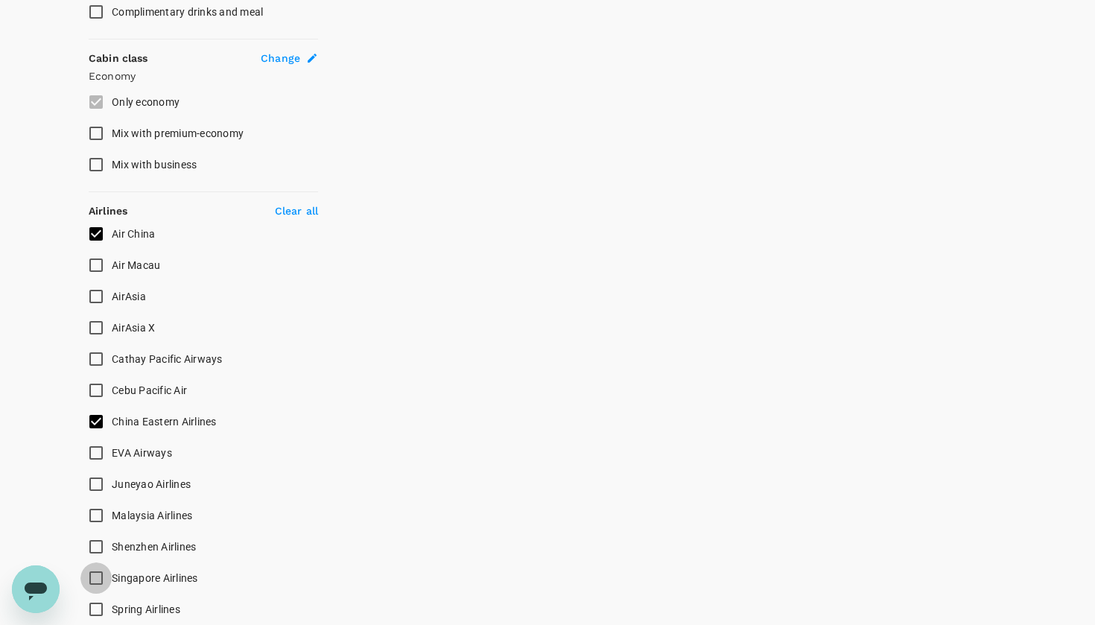
checkbox input "true"
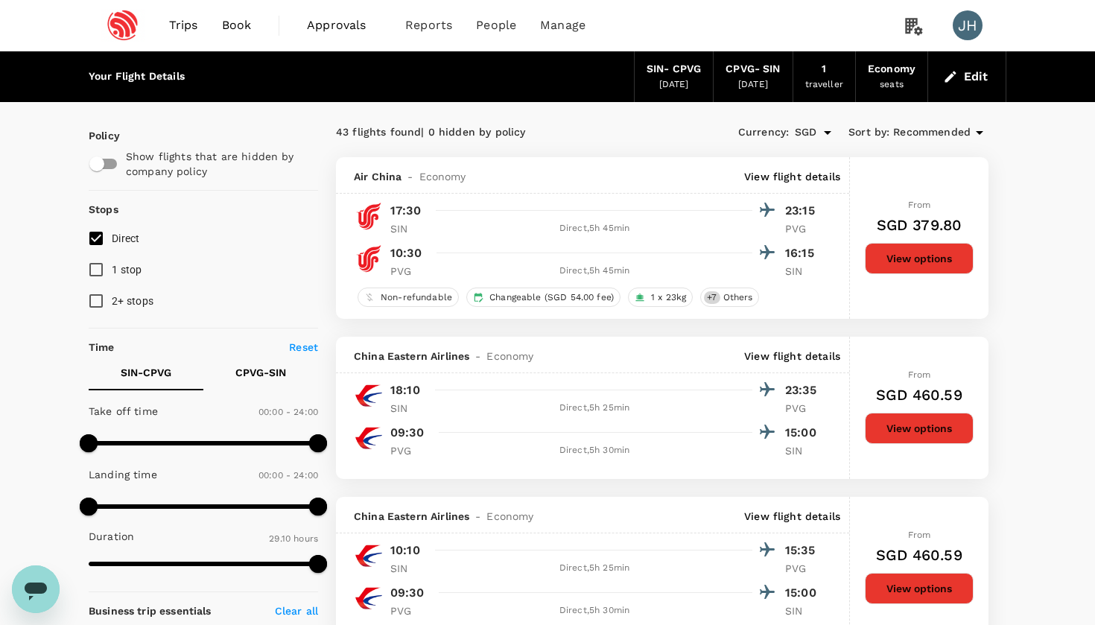
scroll to position [0, 0]
click at [667, 81] on div "22 Oct 2025" at bounding box center [674, 84] width 30 height 15
click at [986, 80] on button "Edit" at bounding box center [967, 77] width 54 height 24
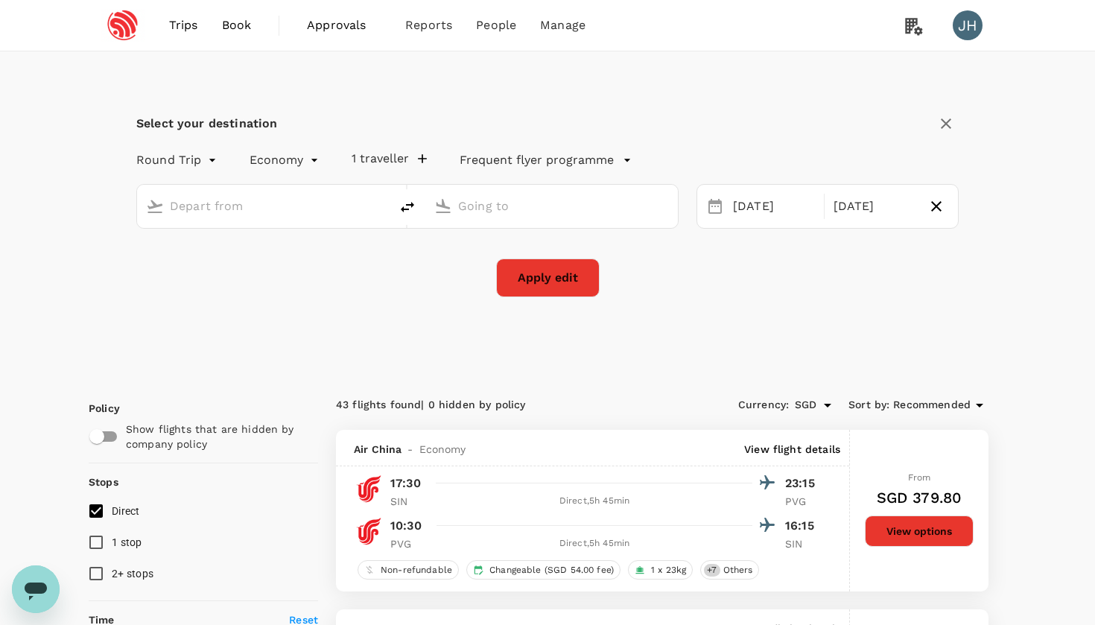
type input "Singapore Changi (SIN)"
type input "[GEOGRAPHIC_DATA], [GEOGRAPHIC_DATA] (any)"
click at [529, 267] on button "Apply edit" at bounding box center [548, 277] width 104 height 39
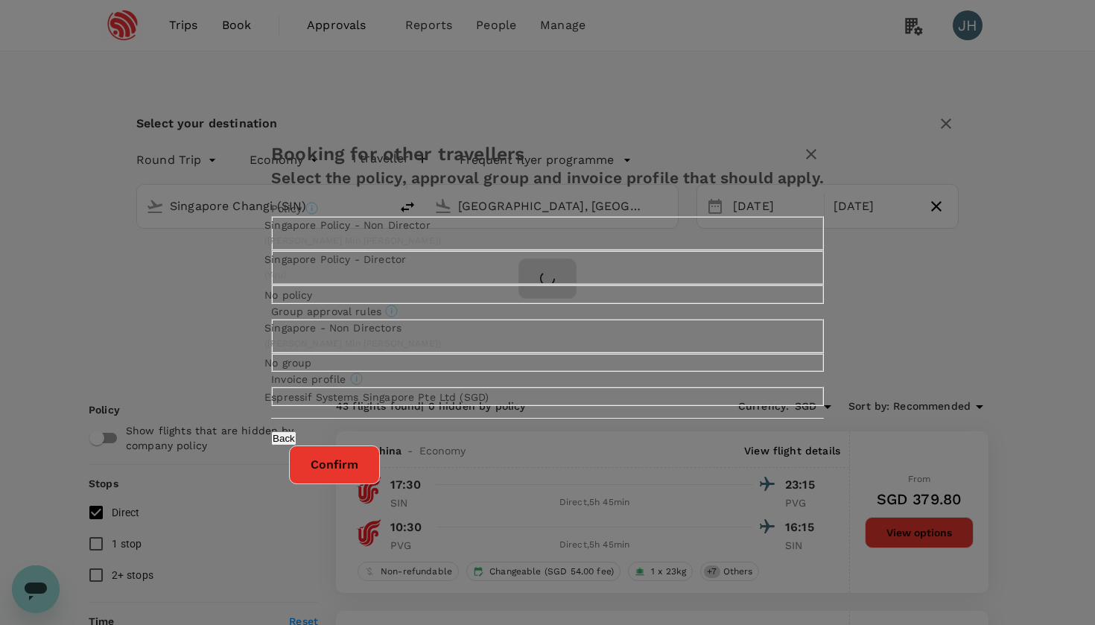
click at [441, 217] on p "Singapore Policy - Non Director" at bounding box center [352, 224] width 177 height 15
click at [491, 175] on input "Singapore Policy - Non Director ( [PERSON_NAME] Min [PERSON_NAME] )" at bounding box center [547, 312] width 1095 height 625
click at [380, 484] on button "Confirm" at bounding box center [334, 464] width 91 height 39
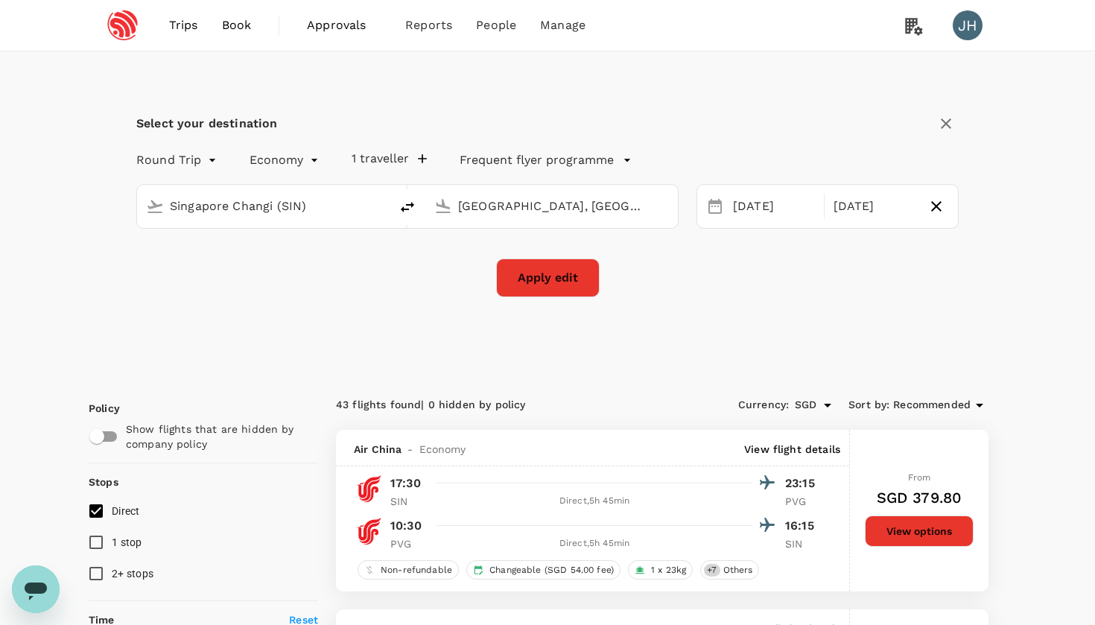
checkbox input "false"
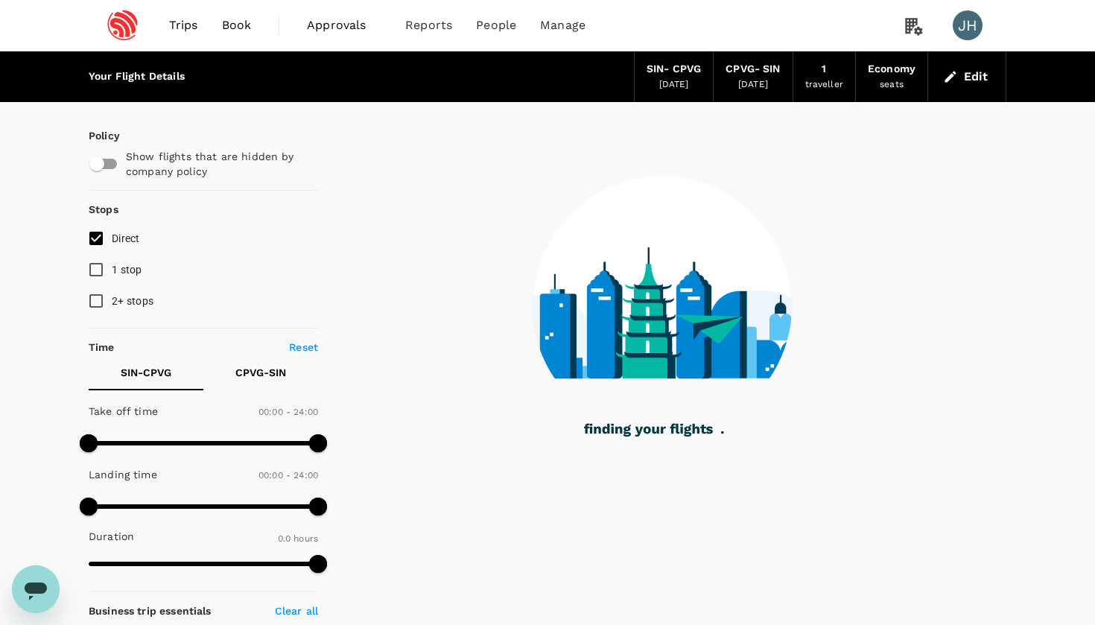
type input "1185"
checkbox input "true"
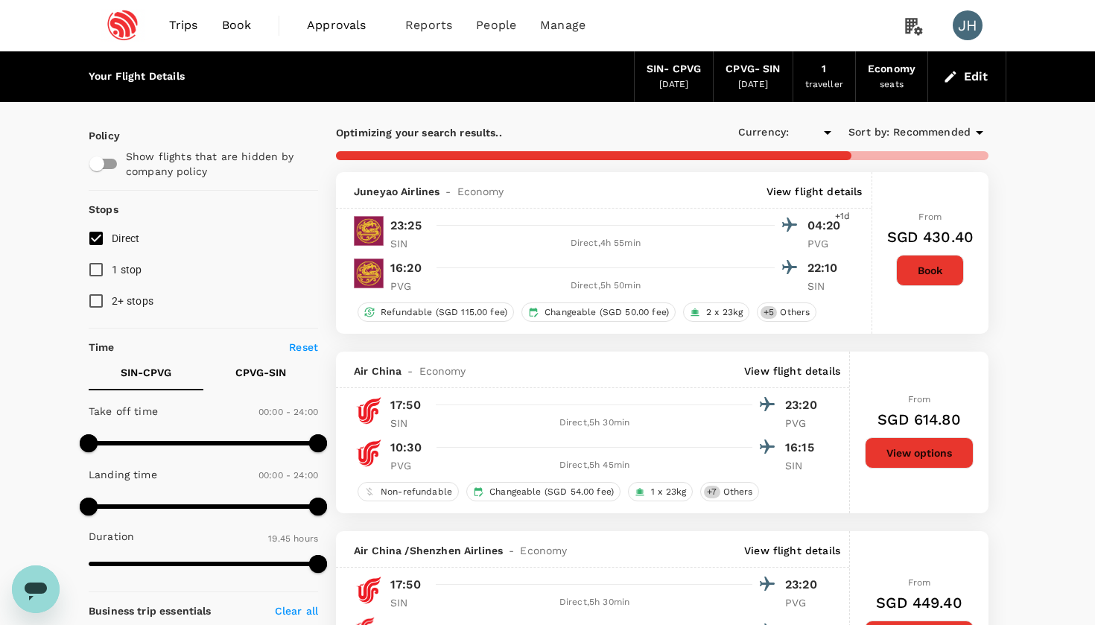
type input "SGD"
checkbox input "false"
checkbox input "true"
type input "1940"
checkbox input "true"
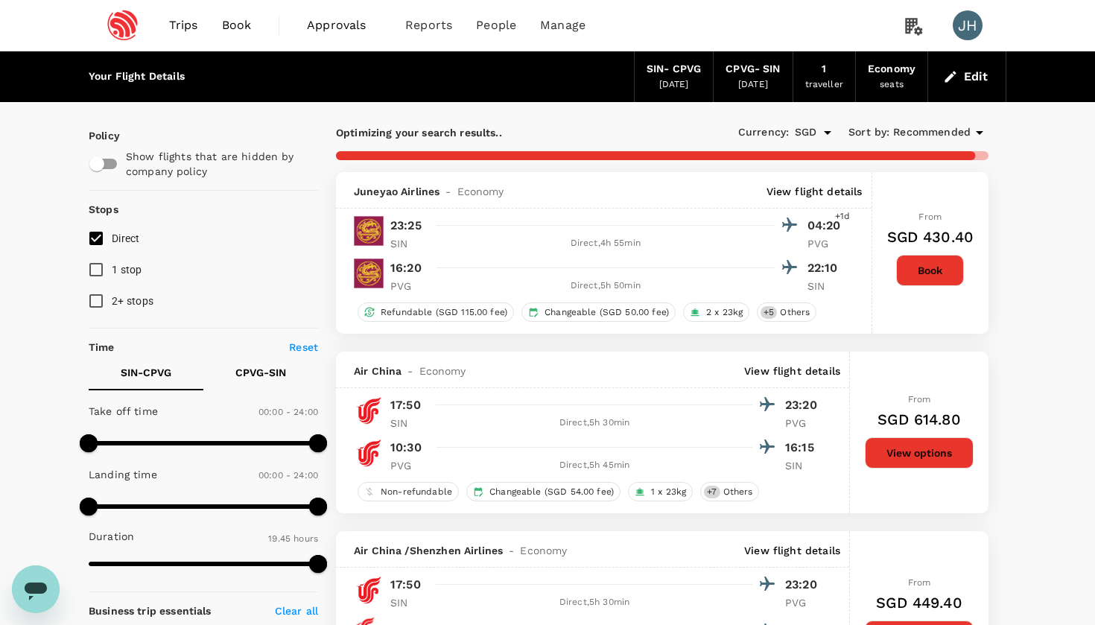
checkbox input "false"
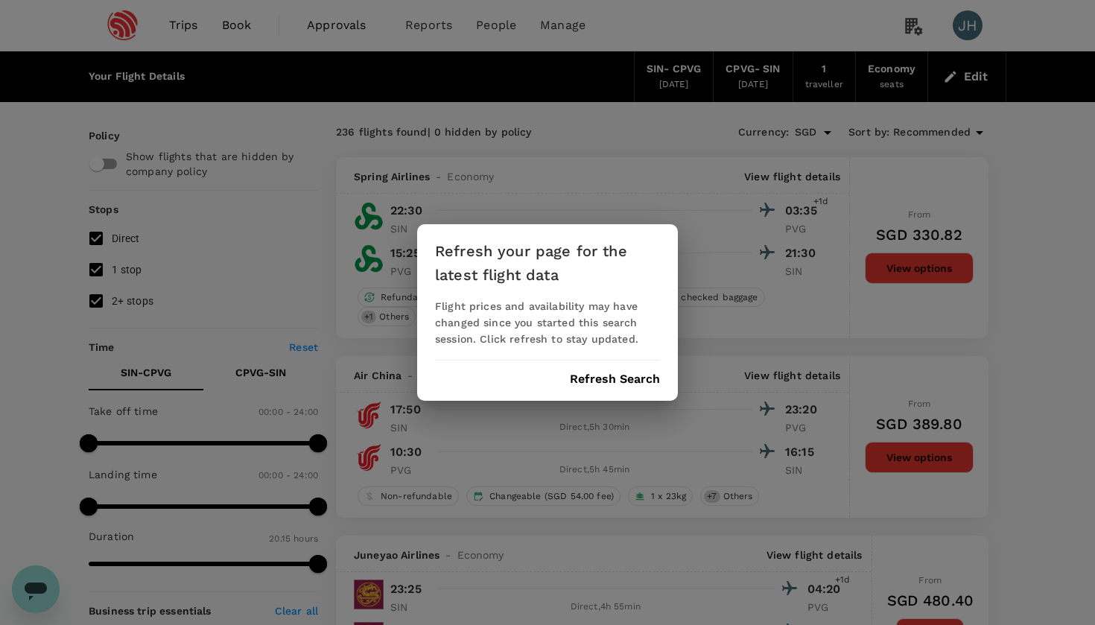
click at [610, 379] on button "Refresh Search" at bounding box center [615, 378] width 90 height 13
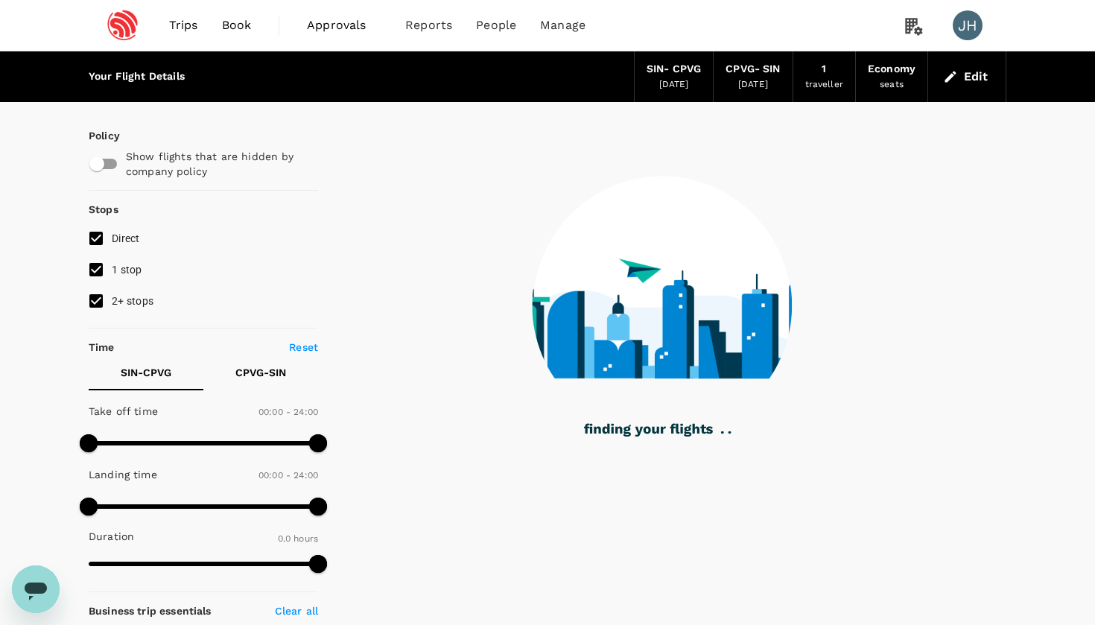
click at [647, 72] on div "SIN - CPVG" at bounding box center [674, 69] width 54 height 16
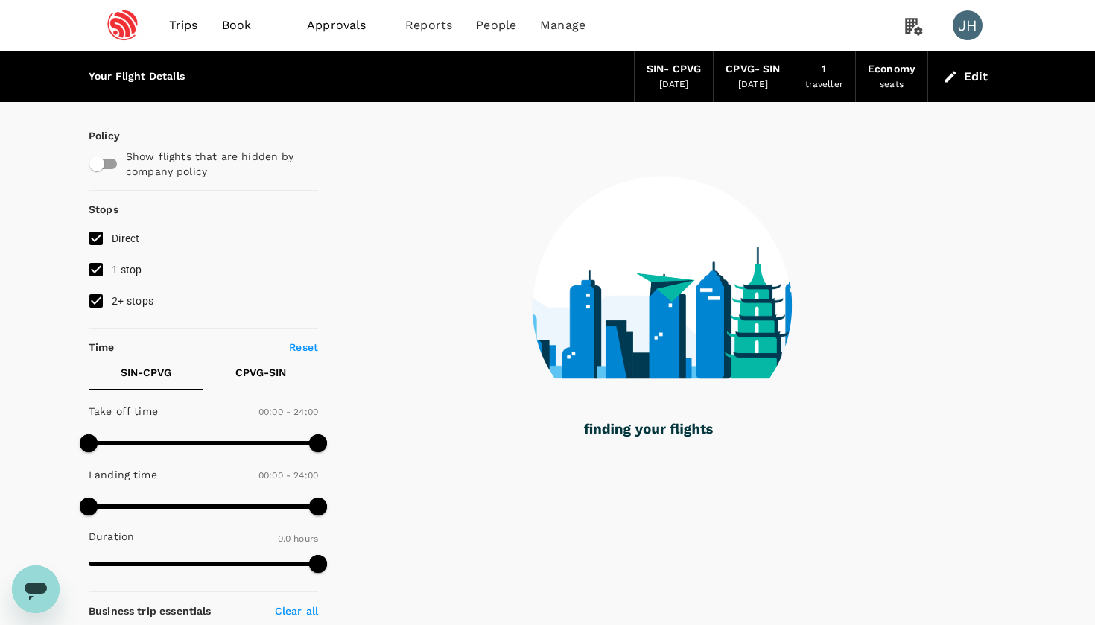
click at [659, 77] on div "[DATE]" at bounding box center [674, 84] width 30 height 15
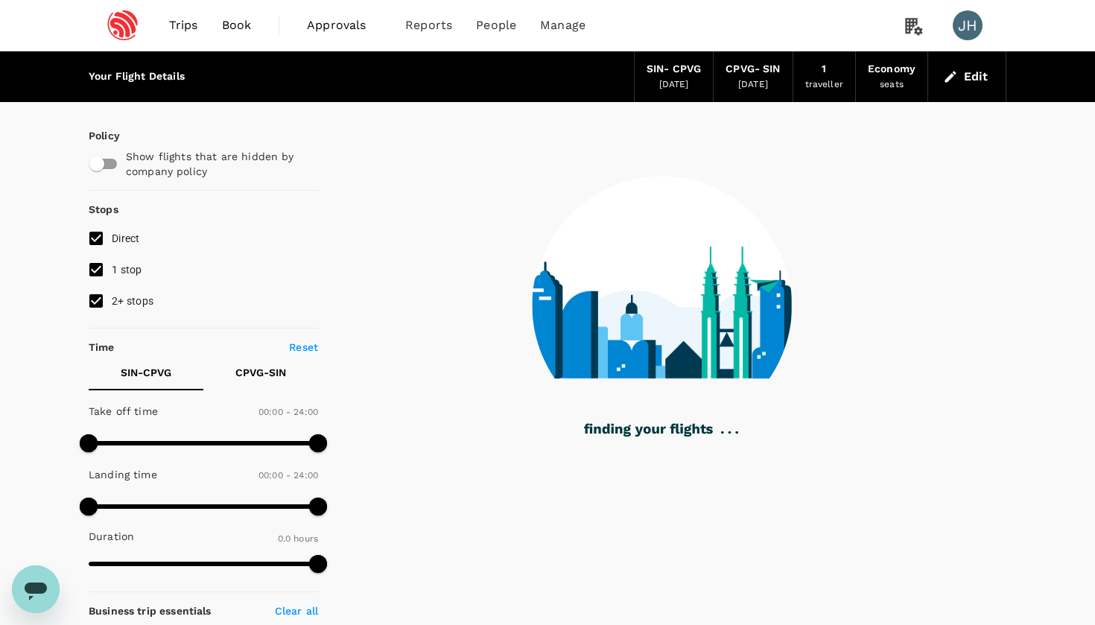
click at [659, 83] on div "[DATE]" at bounding box center [674, 84] width 30 height 15
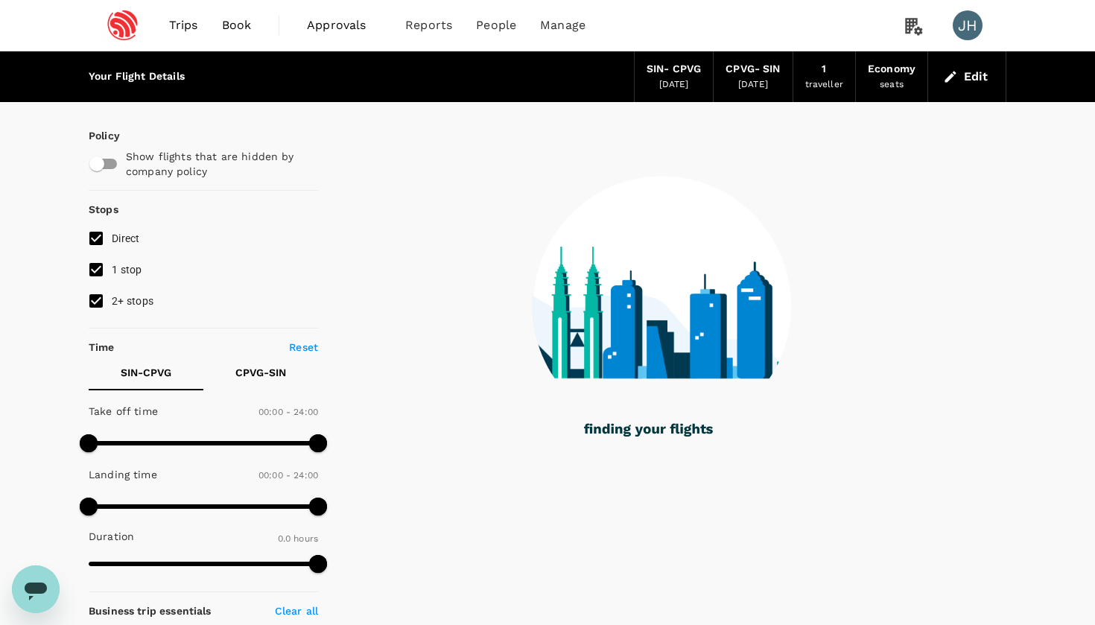
click at [977, 79] on button "Edit" at bounding box center [967, 77] width 54 height 24
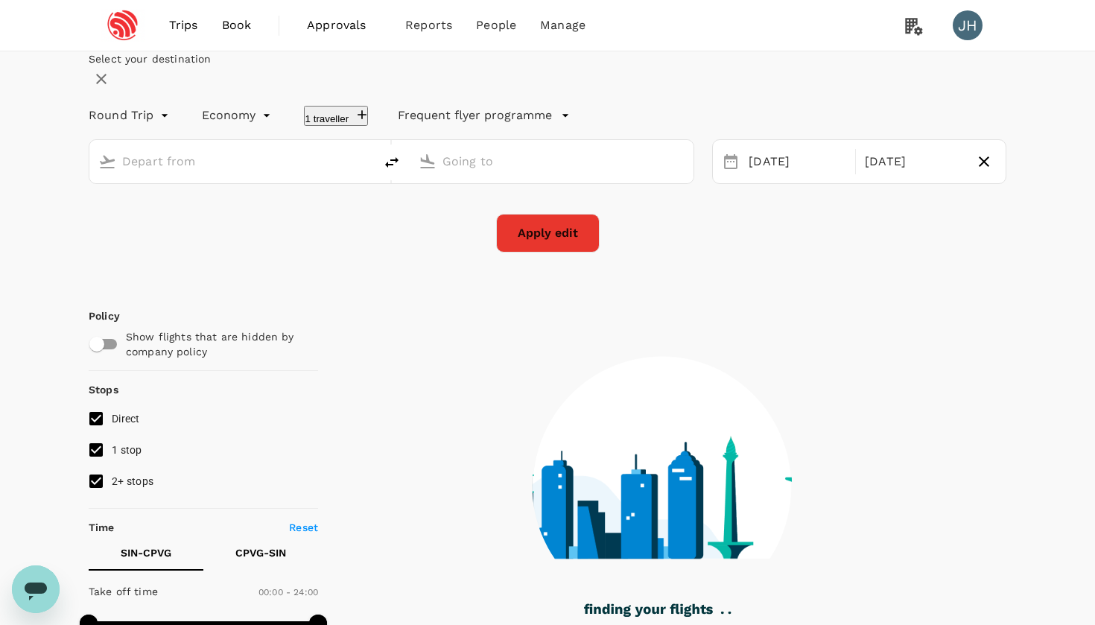
type input "Singapore Changi (SIN)"
type input "[GEOGRAPHIC_DATA], [GEOGRAPHIC_DATA] (any)"
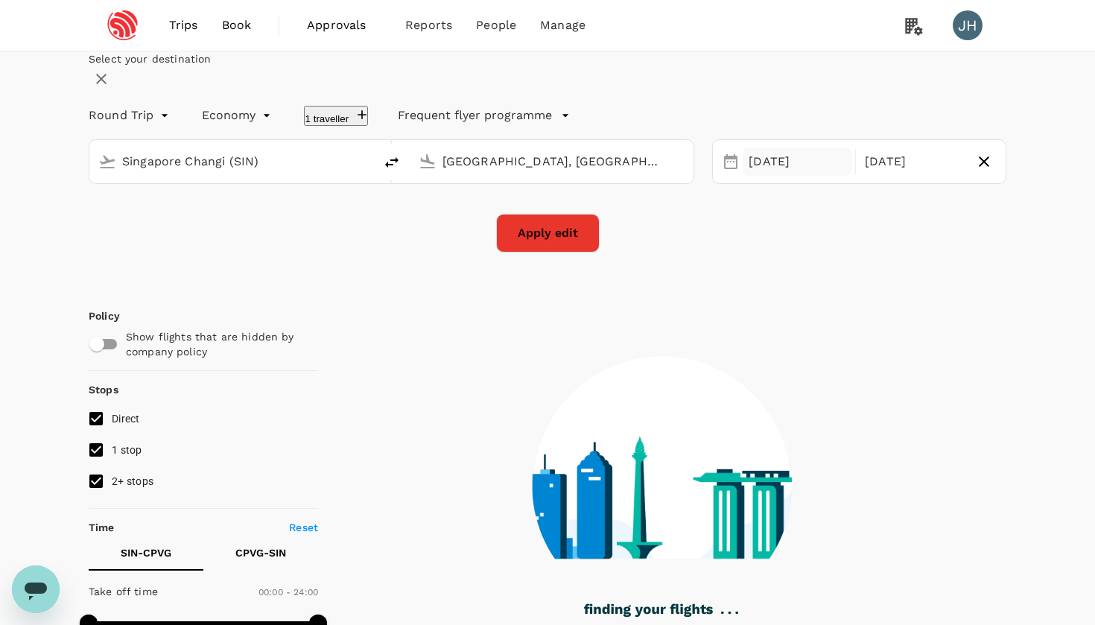
click at [743, 177] on div "[DATE]" at bounding box center [797, 161] width 109 height 29
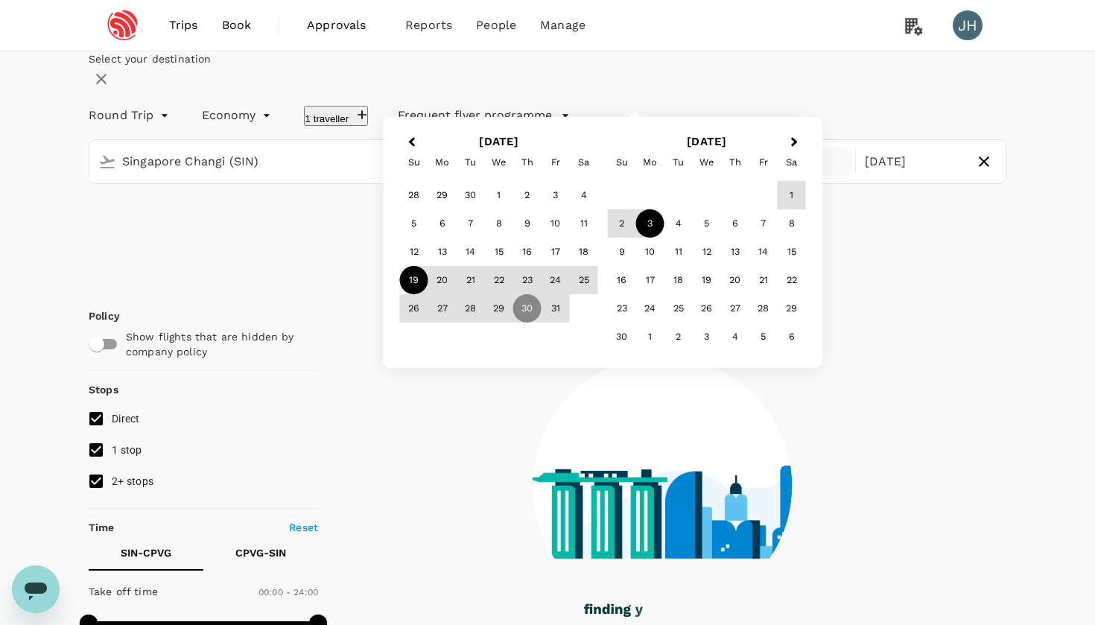
click at [428, 294] on div "19" at bounding box center [414, 280] width 28 height 28
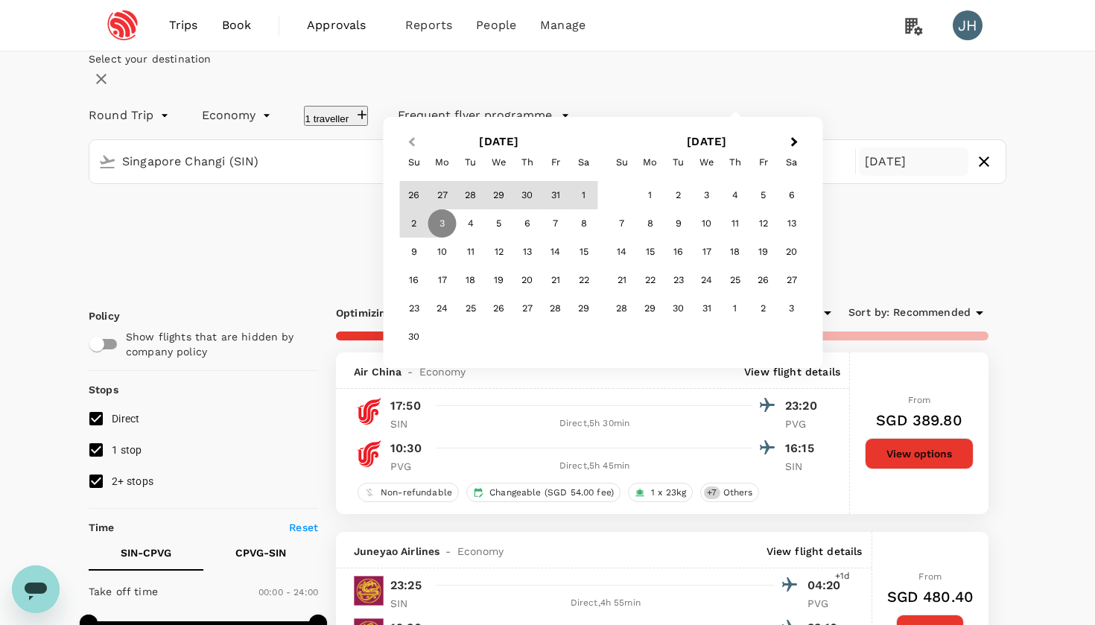
click at [422, 155] on button "Previous Month" at bounding box center [411, 143] width 24 height 24
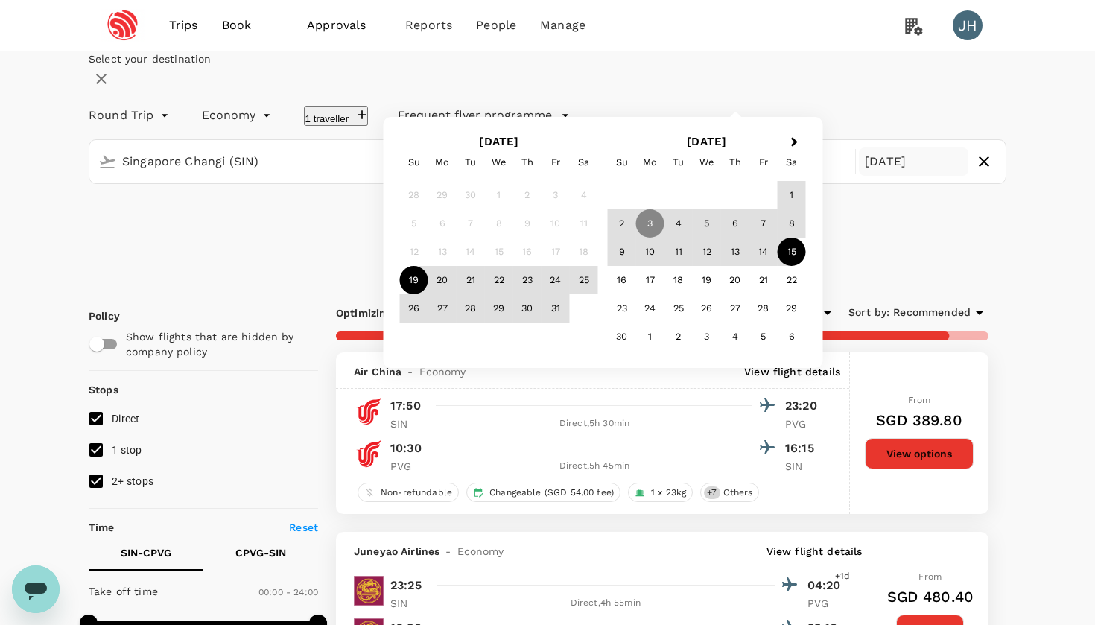
click at [806, 266] on div "15" at bounding box center [792, 252] width 28 height 28
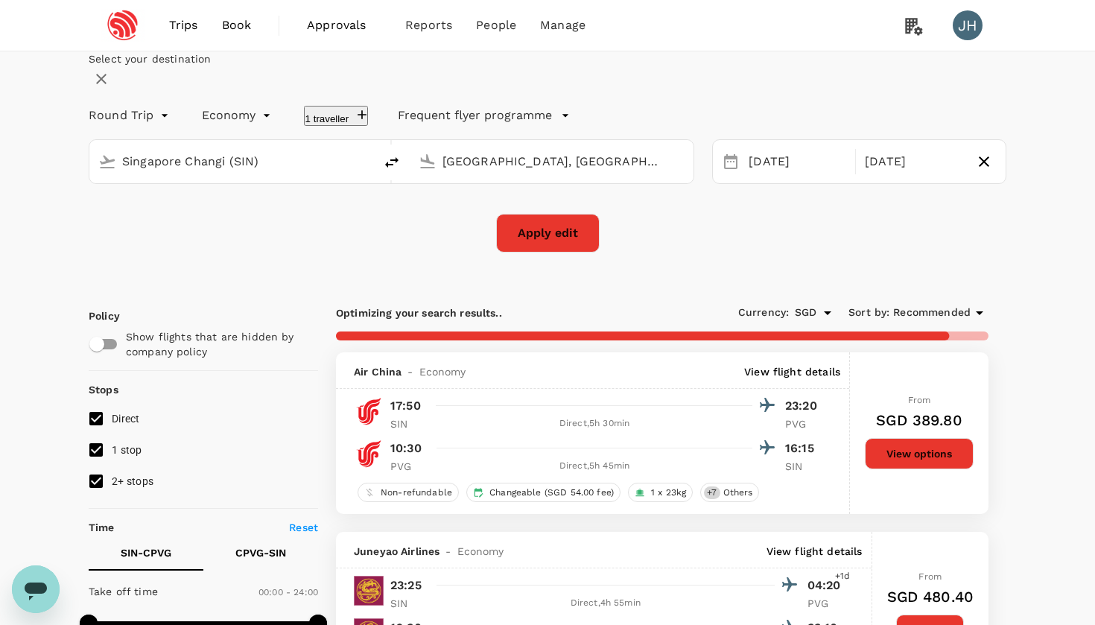
click at [530, 253] on button "Apply edit" at bounding box center [548, 233] width 104 height 39
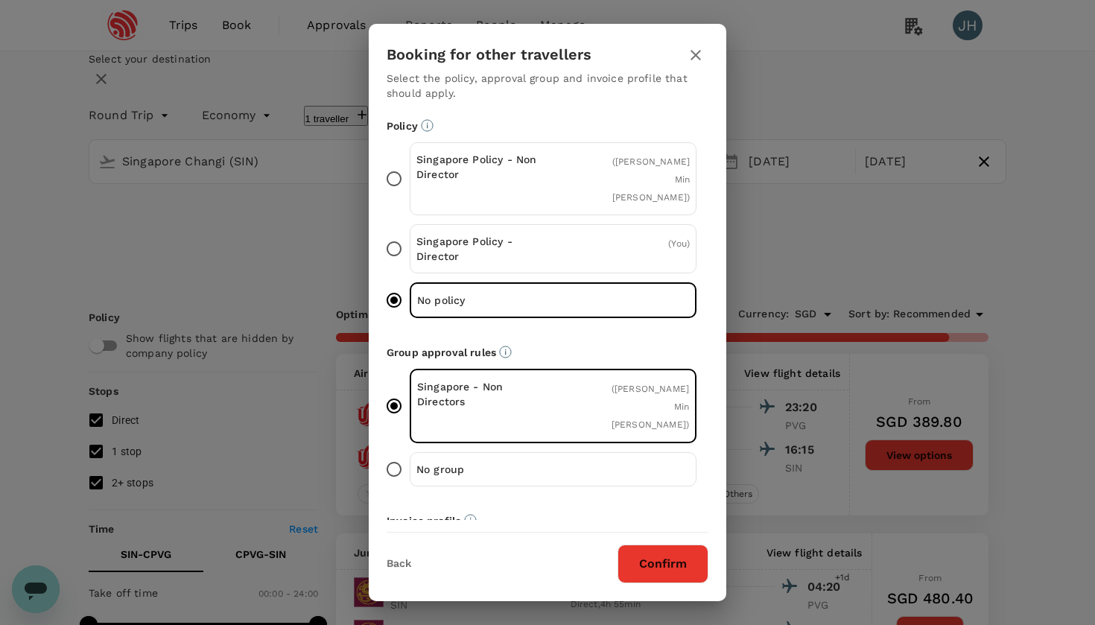
click at [498, 185] on div "Singapore Policy - Non Director" at bounding box center [484, 179] width 137 height 54
click at [410, 185] on input "Singapore Policy - Non Director ( [PERSON_NAME] Min [PERSON_NAME] )" at bounding box center [393, 178] width 31 height 31
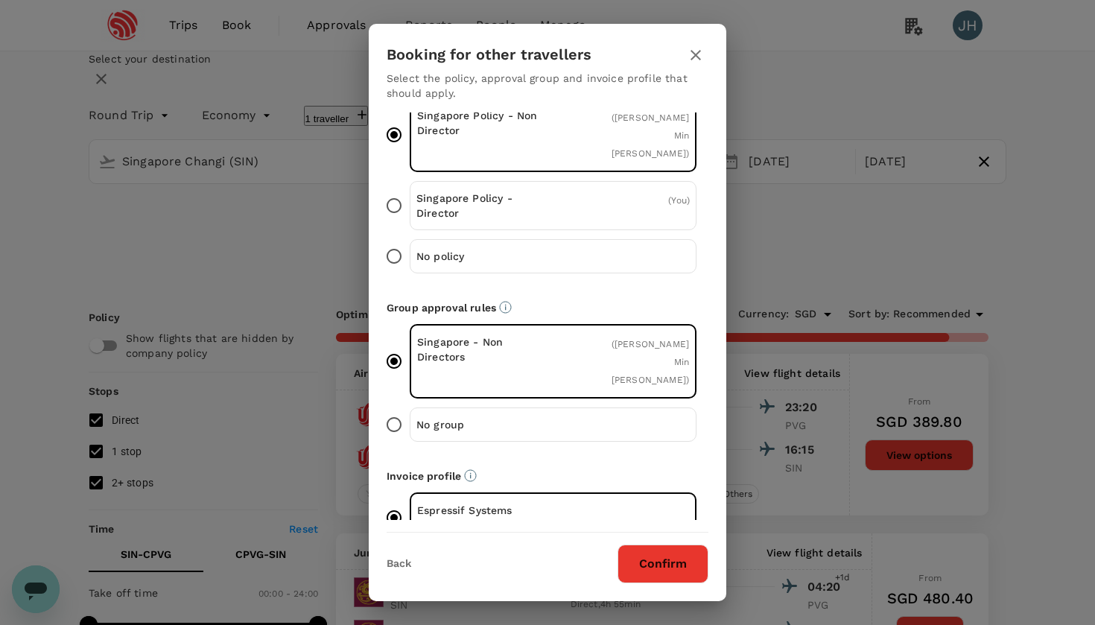
scroll to position [41, 0]
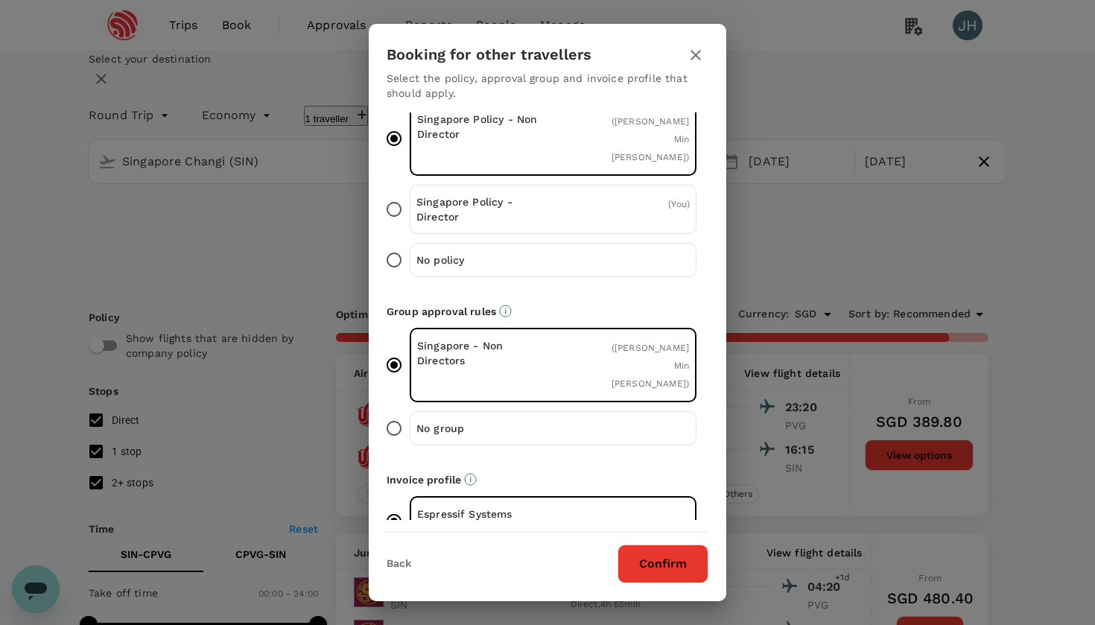
click at [647, 563] on button "Confirm" at bounding box center [662, 563] width 91 height 39
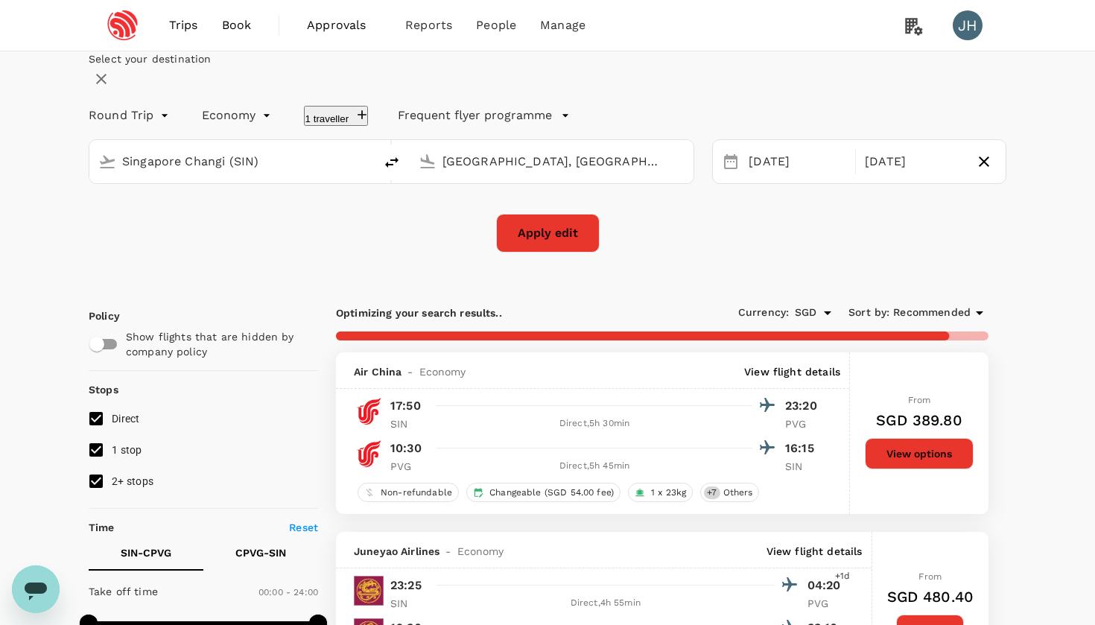
checkbox input "false"
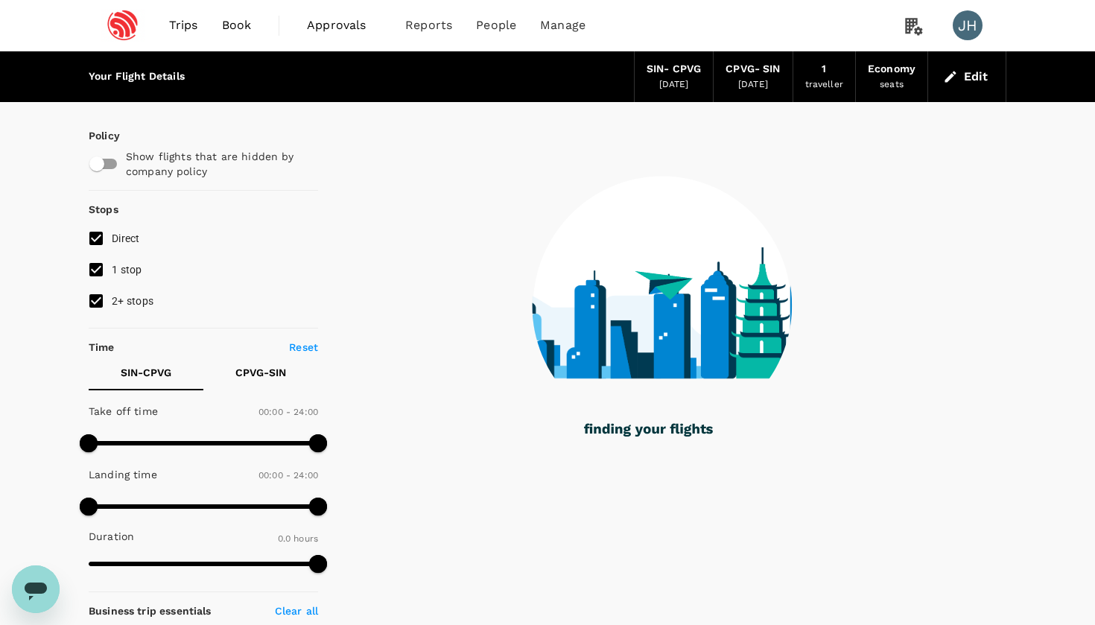
type input "1110"
checkbox input "true"
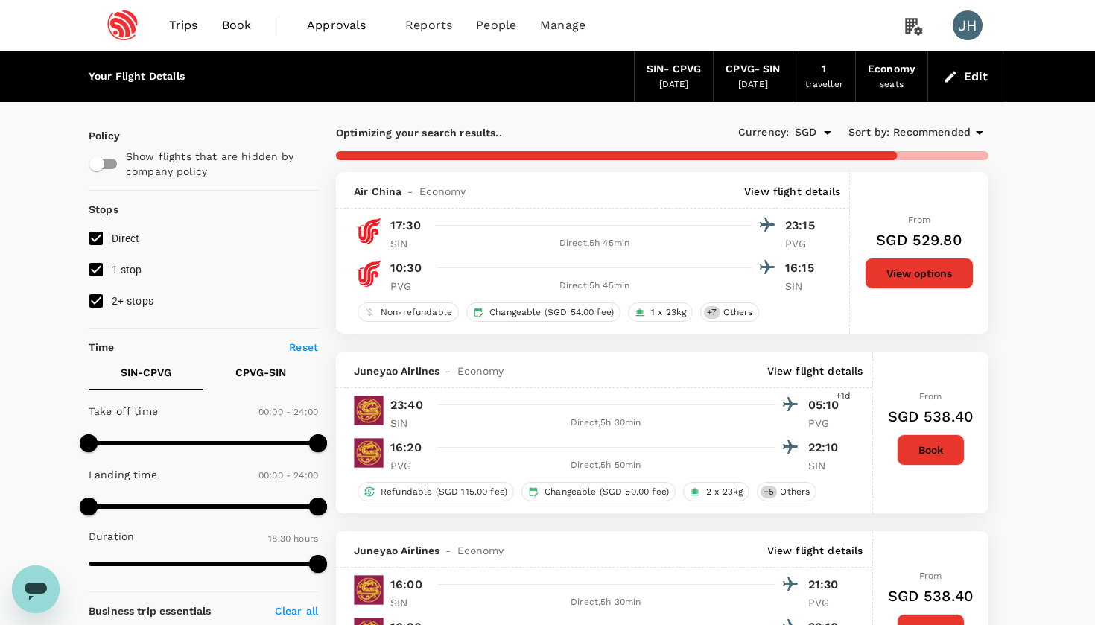
type input "1200"
click at [96, 305] on input "2+ stops" at bounding box center [95, 300] width 31 height 31
checkbox input "false"
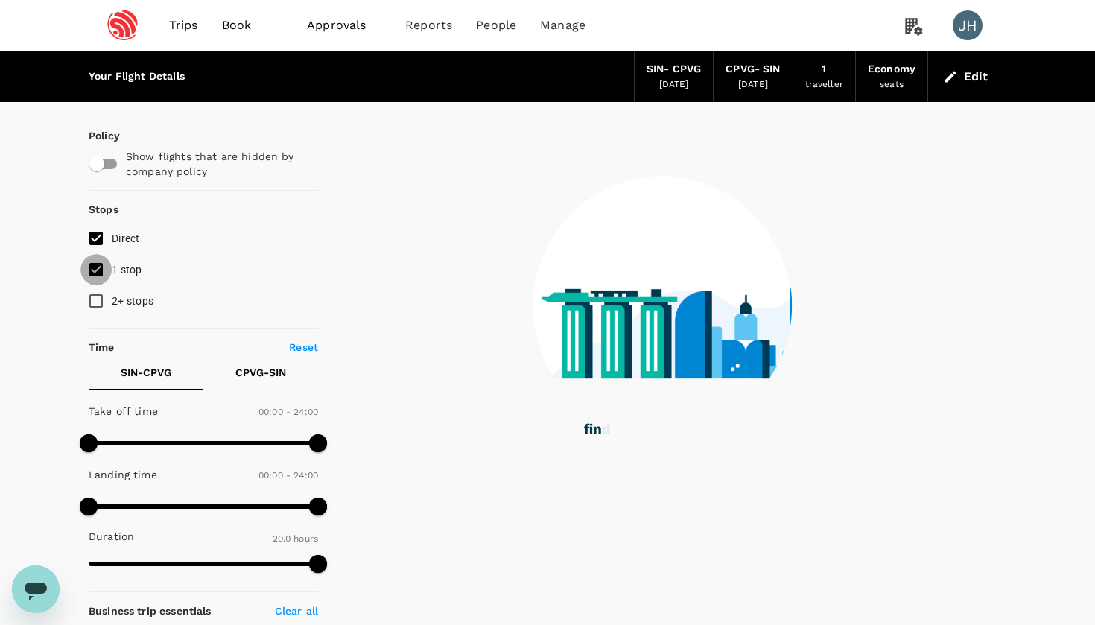
click at [96, 276] on input "1 stop" at bounding box center [95, 269] width 31 height 31
checkbox input "false"
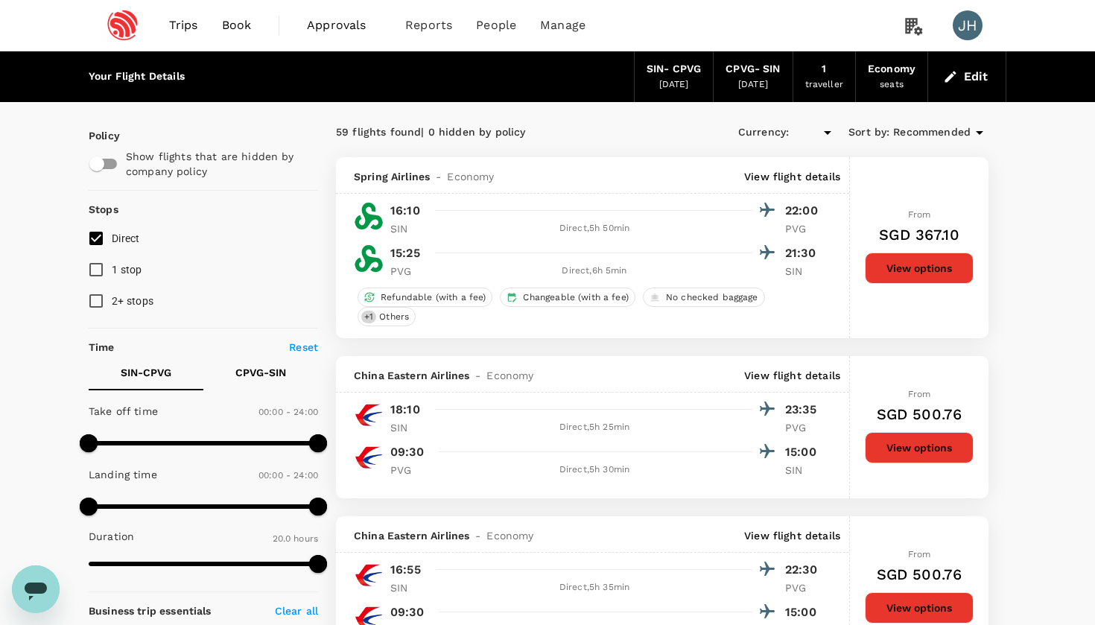
type input "SGD"
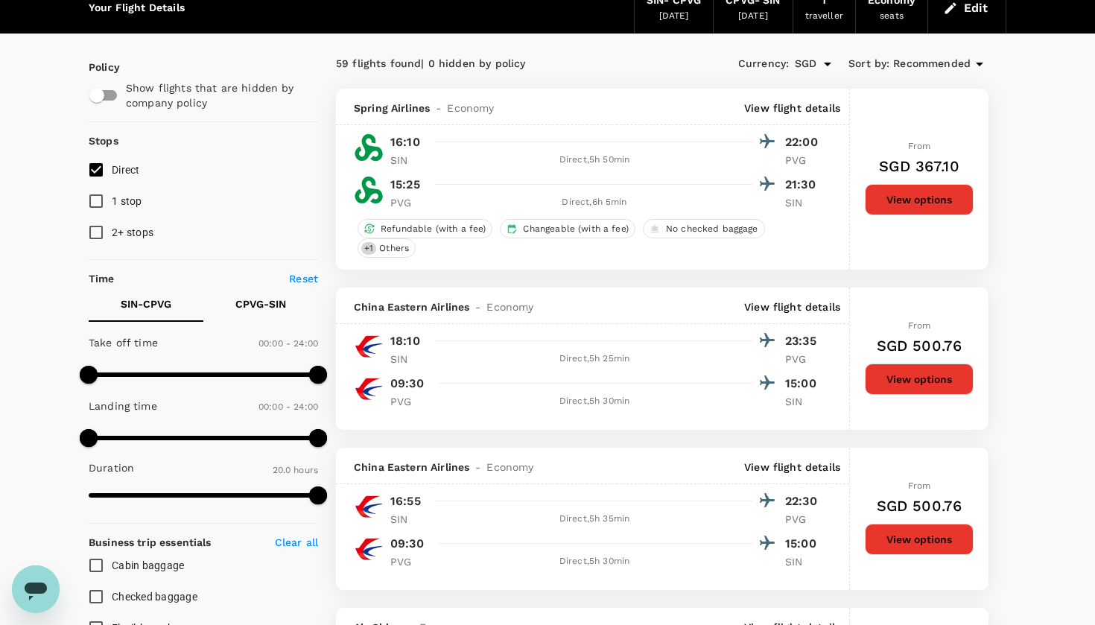
scroll to position [65, 0]
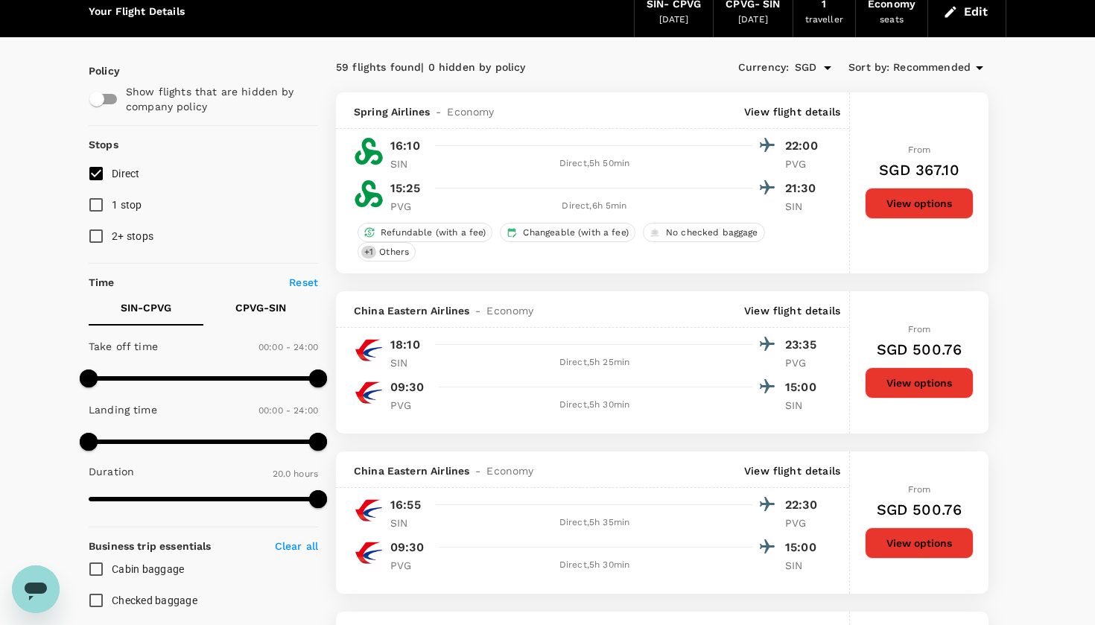
click at [987, 9] on button "Edit" at bounding box center [967, 12] width 54 height 24
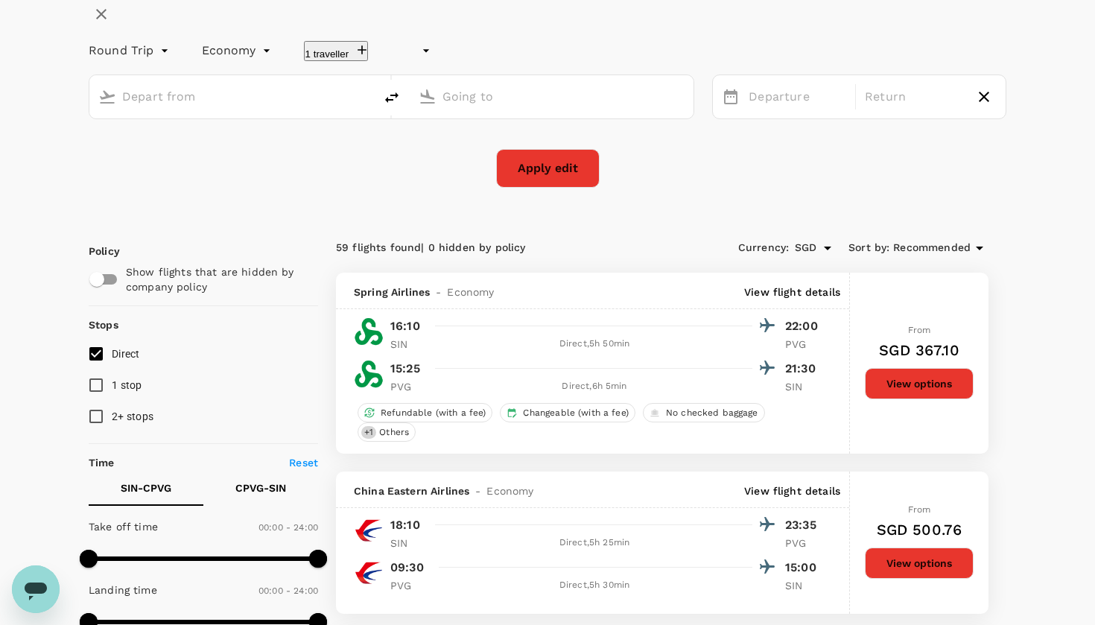
type input "undefined, undefined (any)"
type input "Singapore Changi (SIN)"
type input "[GEOGRAPHIC_DATA], [GEOGRAPHIC_DATA] (any)"
click at [762, 112] on div "[DATE]" at bounding box center [797, 97] width 109 height 29
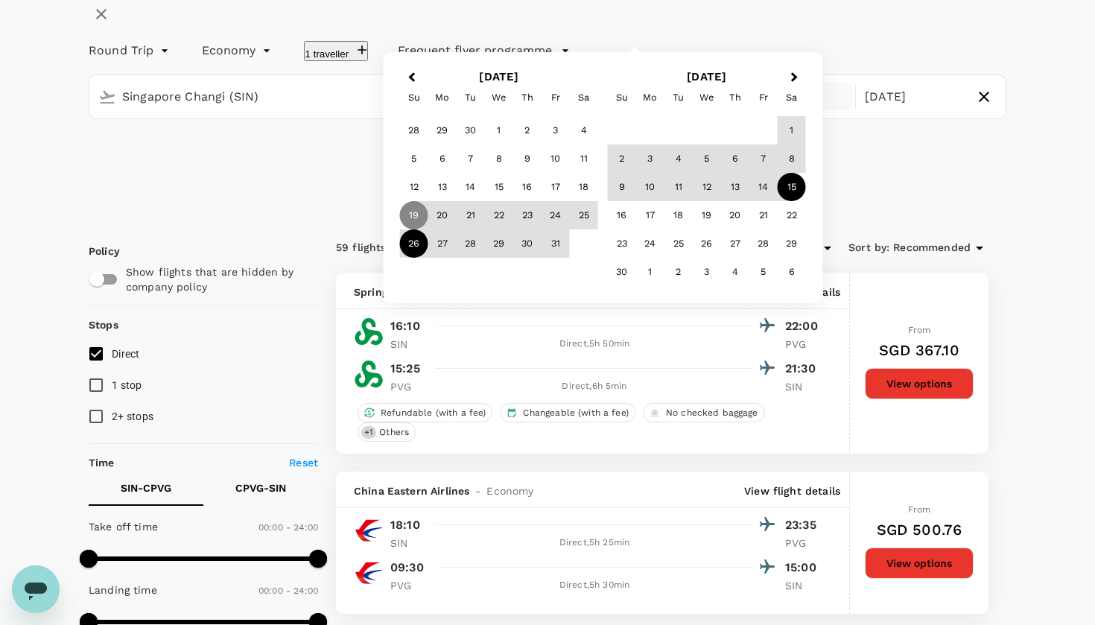
click at [428, 258] on div "26" at bounding box center [414, 243] width 28 height 28
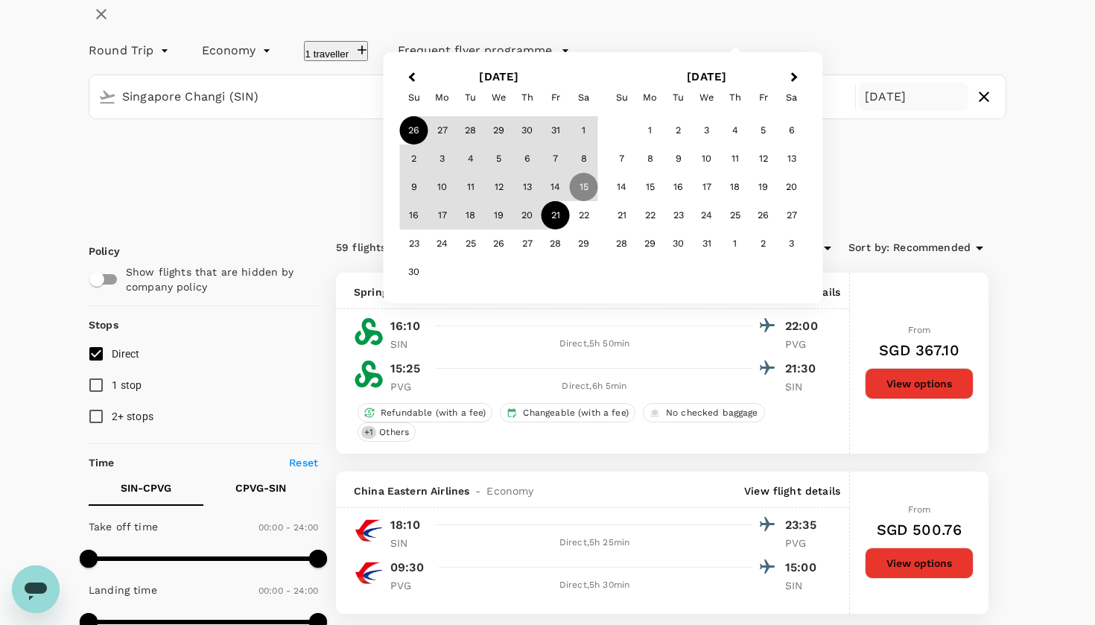
click at [570, 229] on div "21" at bounding box center [556, 215] width 28 height 28
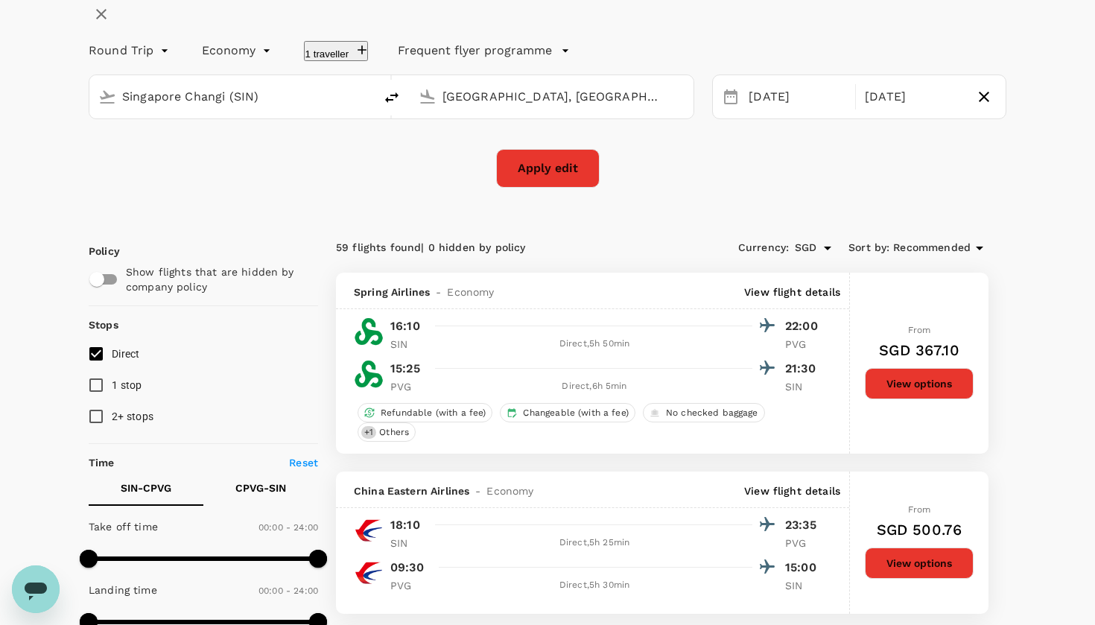
click at [539, 188] on button "Apply edit" at bounding box center [548, 168] width 104 height 39
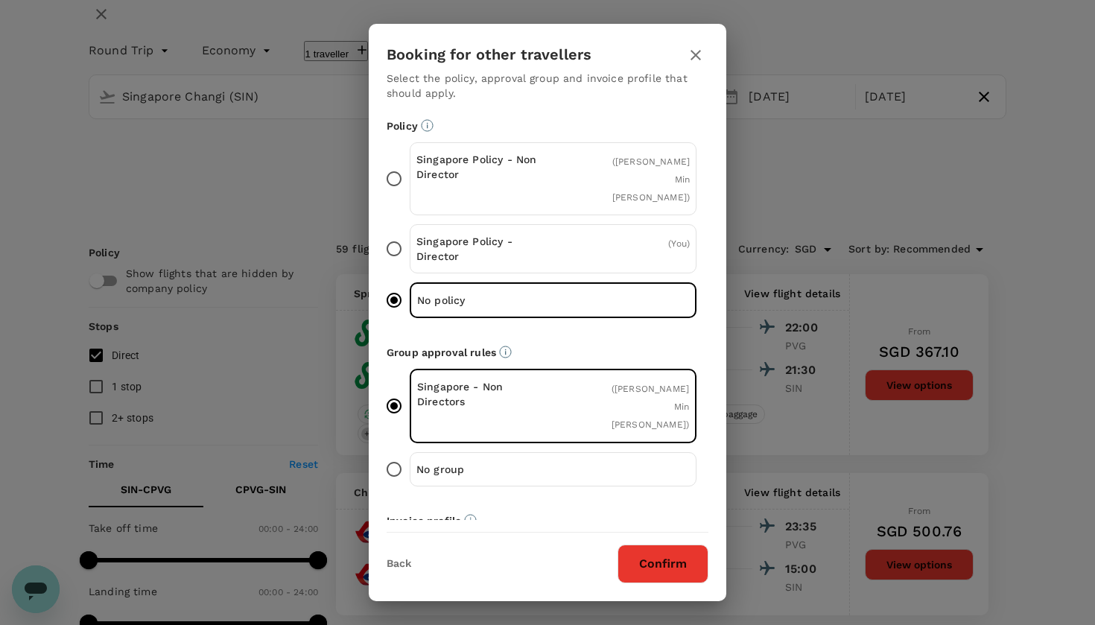
click at [494, 148] on div "Singapore Policy - Non Director ( [PERSON_NAME] Min [PERSON_NAME] )" at bounding box center [553, 178] width 287 height 73
click at [410, 163] on input "Singapore Policy - Non Director ( [PERSON_NAME] Min [PERSON_NAME] )" at bounding box center [393, 178] width 31 height 31
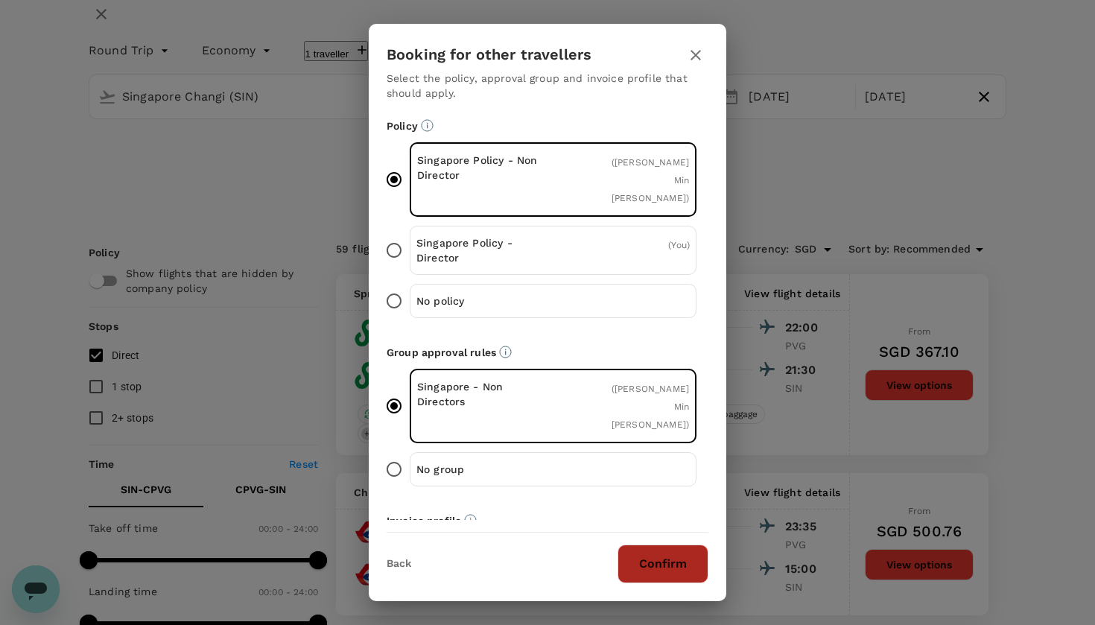
click at [645, 565] on button "Confirm" at bounding box center [662, 563] width 91 height 39
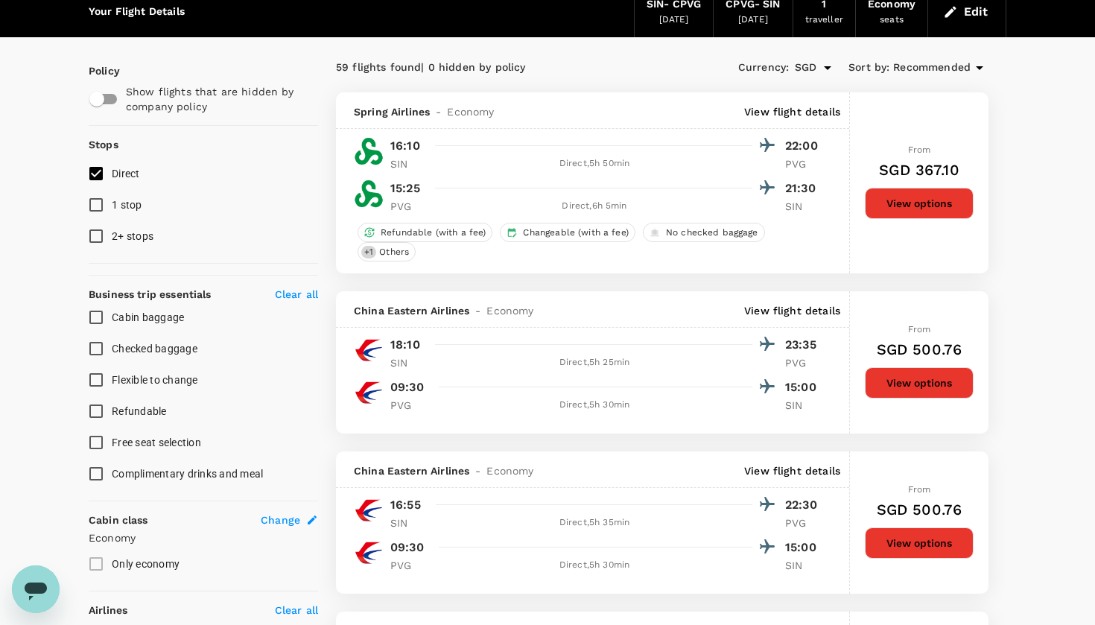
checkbox input "false"
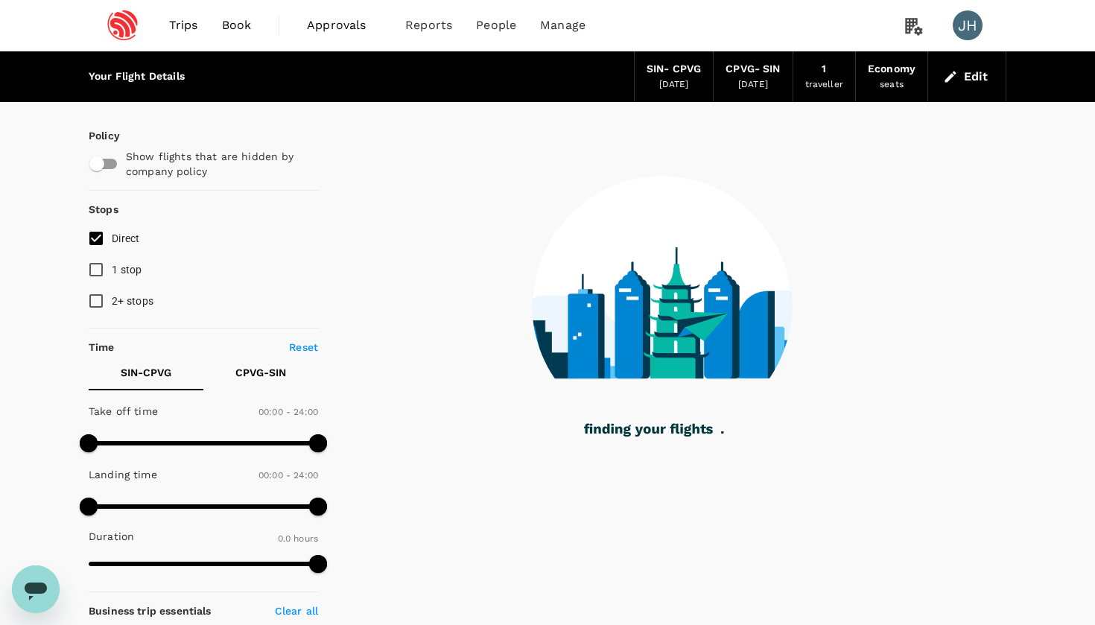
type input "1185"
checkbox input "true"
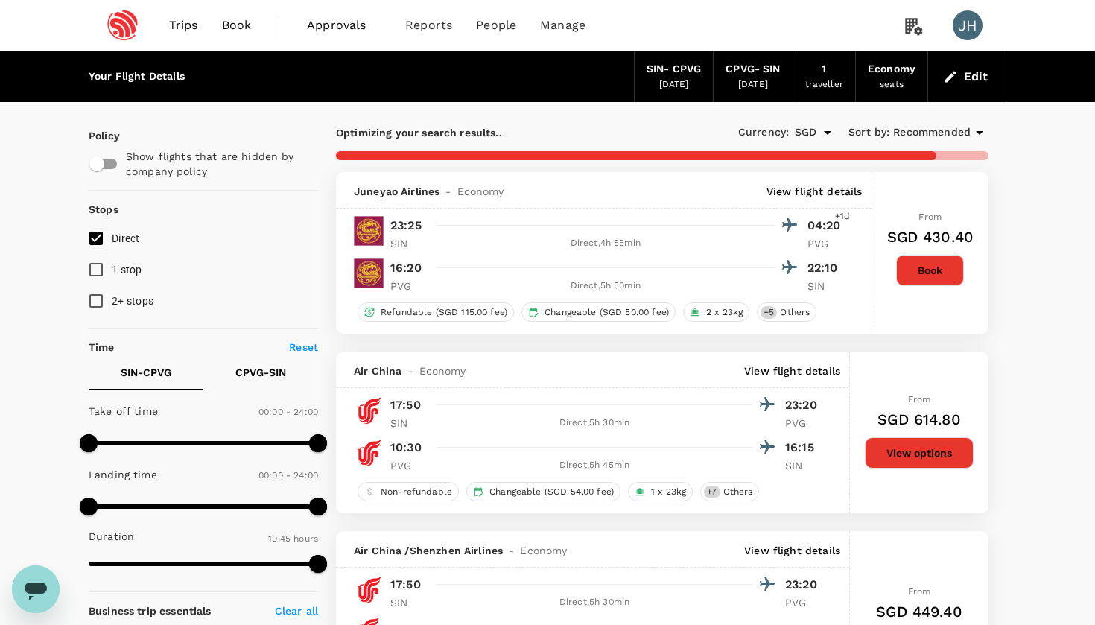
click at [100, 270] on input "1 stop" at bounding box center [95, 269] width 31 height 31
checkbox input "true"
click at [100, 298] on input "2+ stops" at bounding box center [95, 300] width 31 height 31
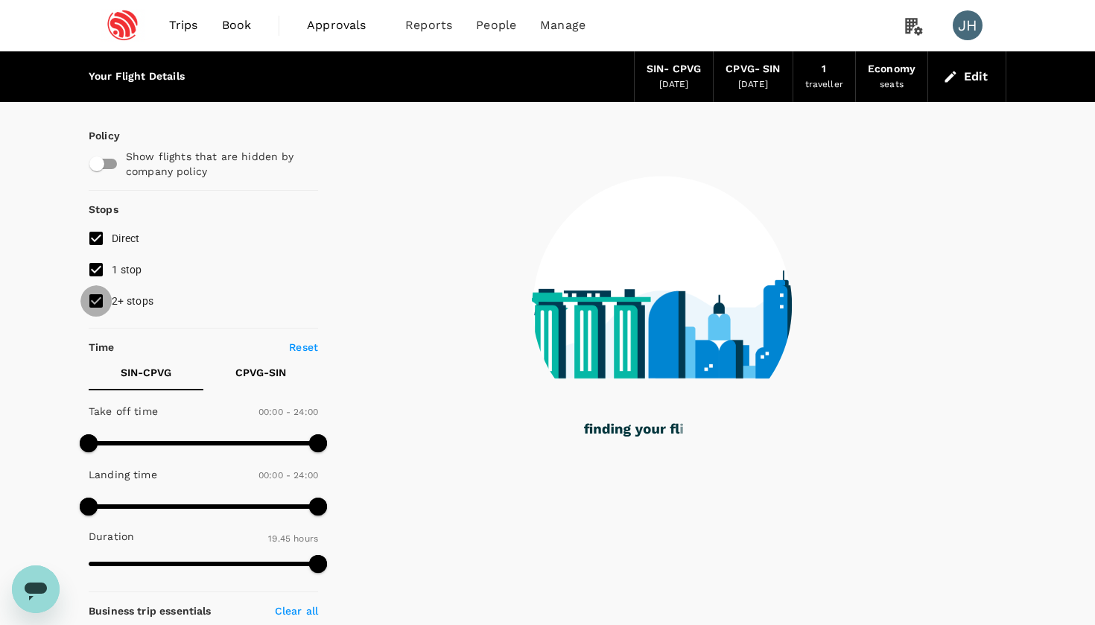
click at [100, 299] on input "2+ stops" at bounding box center [95, 300] width 31 height 31
checkbox input "false"
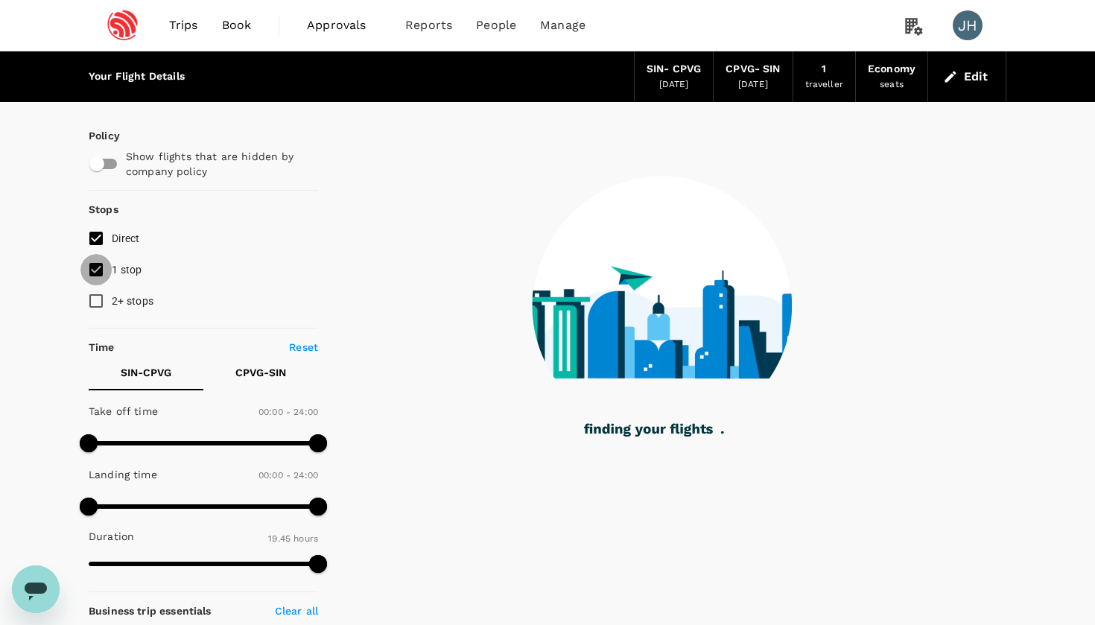
click at [98, 266] on input "1 stop" at bounding box center [95, 269] width 31 height 31
checkbox input "false"
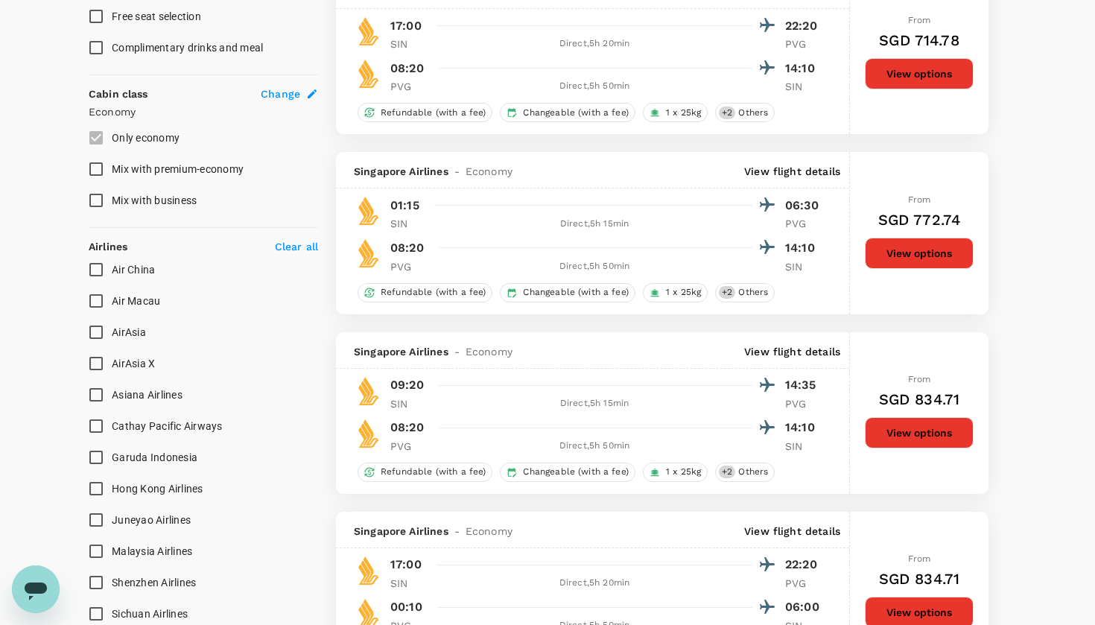
scroll to position [801, 0]
